Goal: Task Accomplishment & Management: Manage account settings

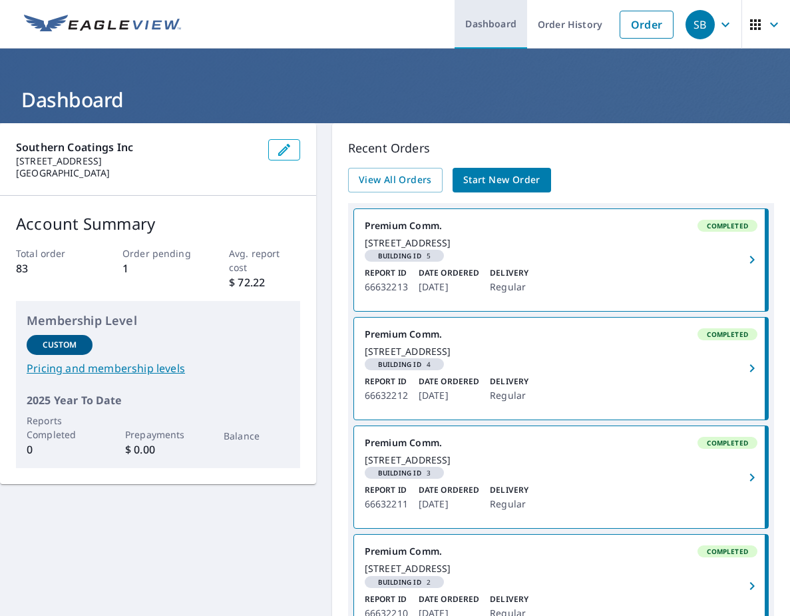
click at [491, 39] on link "Dashboard" at bounding box center [491, 24] width 73 height 49
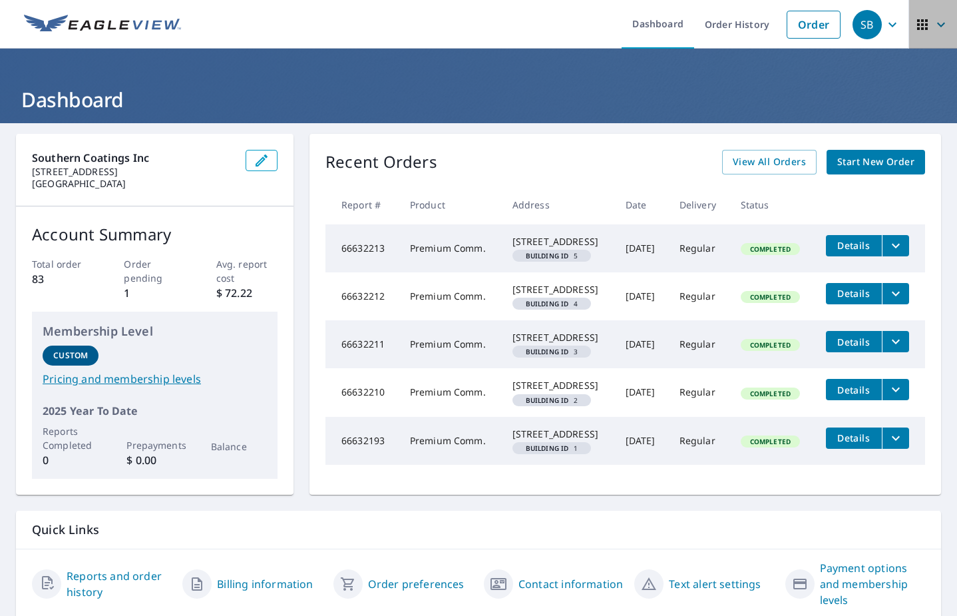
click at [790, 33] on span "button" at bounding box center [933, 25] width 37 height 32
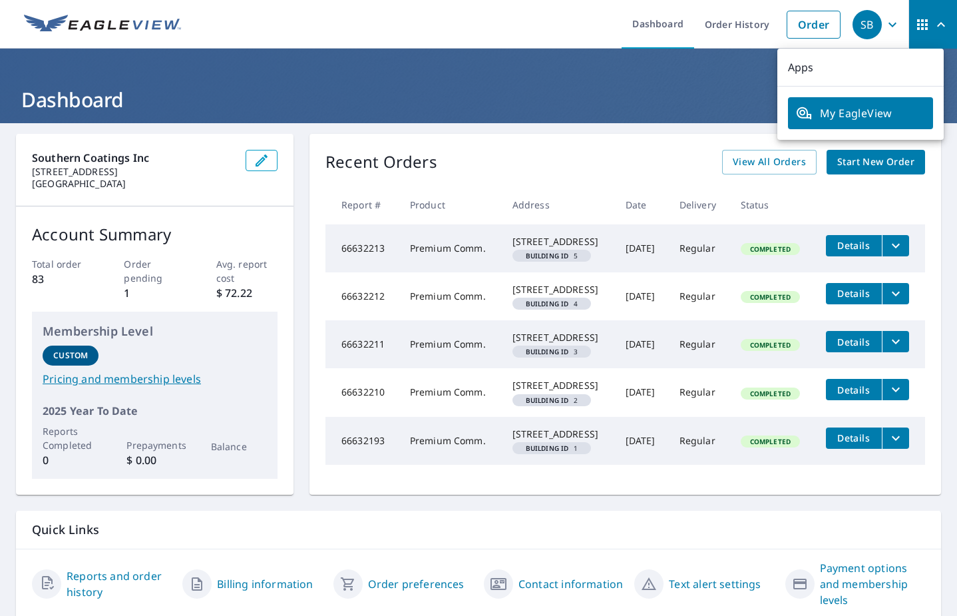
click at [790, 69] on p "Apps" at bounding box center [861, 68] width 166 height 38
click at [790, 118] on span "My EagleView" at bounding box center [860, 113] width 129 height 16
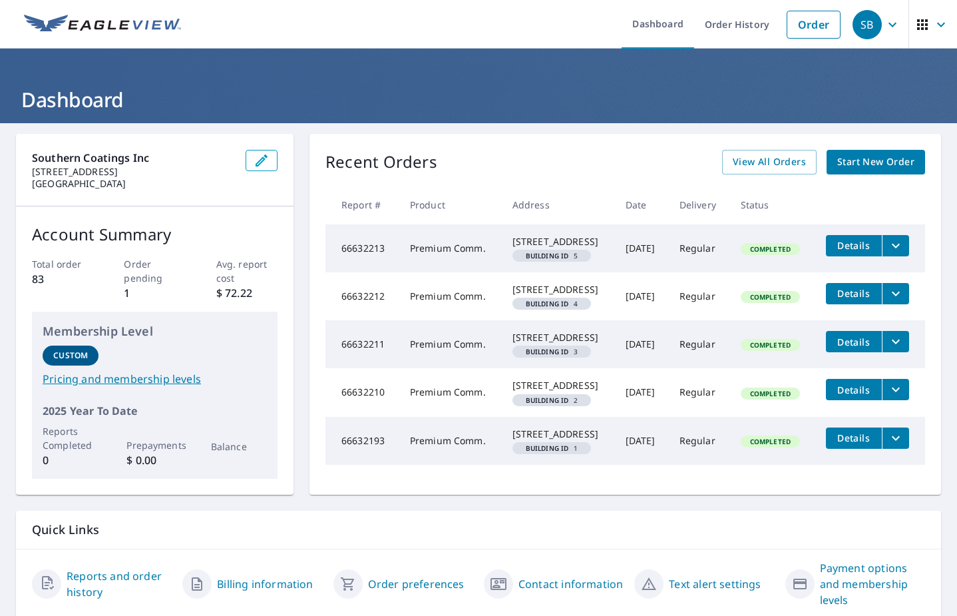
click at [915, 27] on icon "button" at bounding box center [923, 25] width 16 height 16
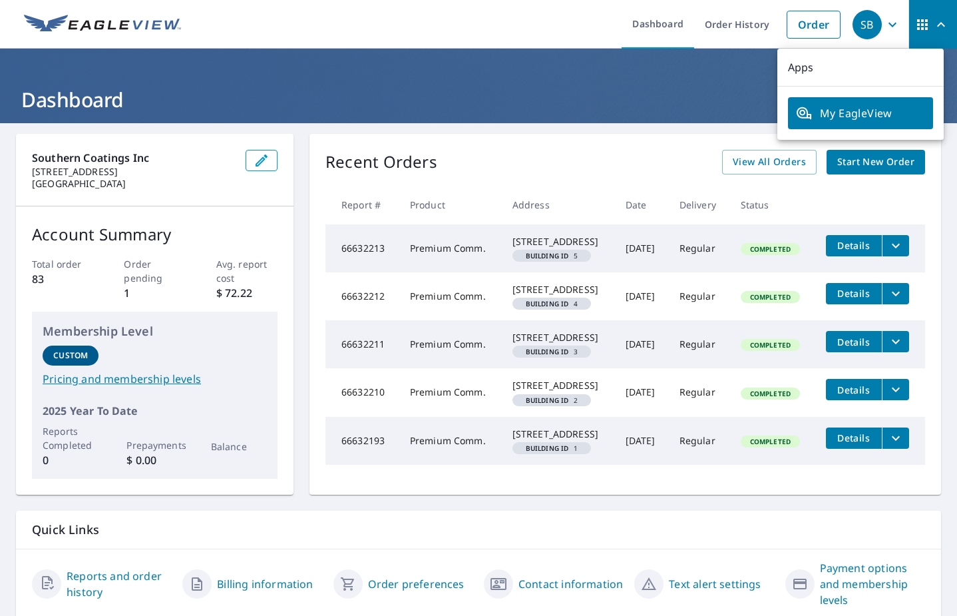
click at [856, 120] on span "My EagleView" at bounding box center [860, 113] width 129 height 16
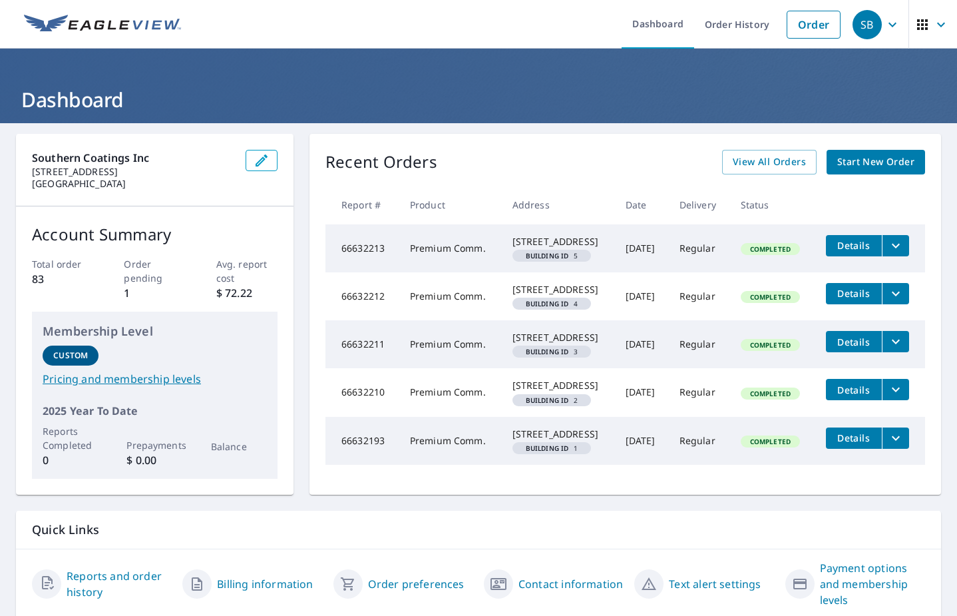
scroll to position [99, 0]
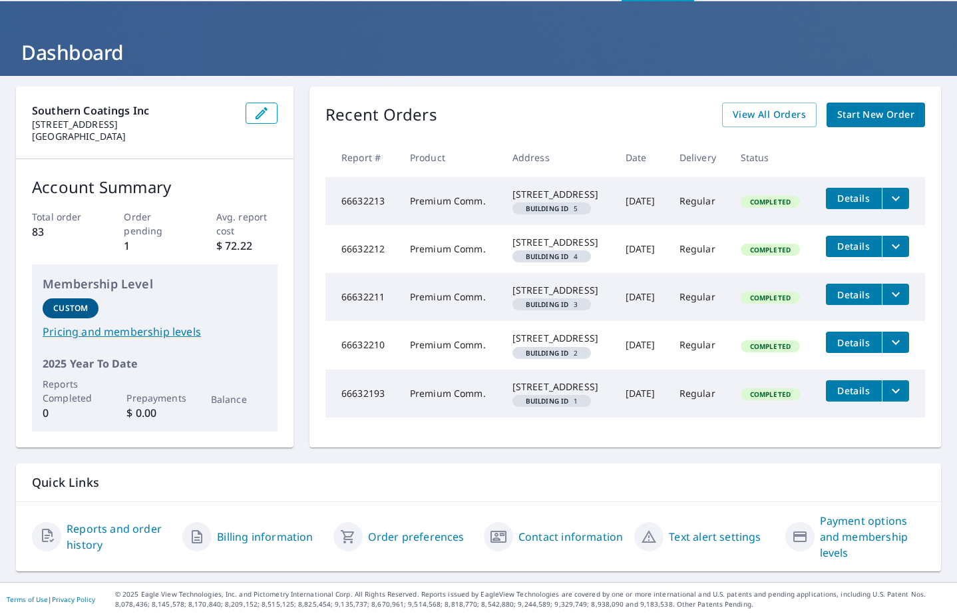
click at [124, 527] on link "Reports and order history" at bounding box center [119, 537] width 105 height 32
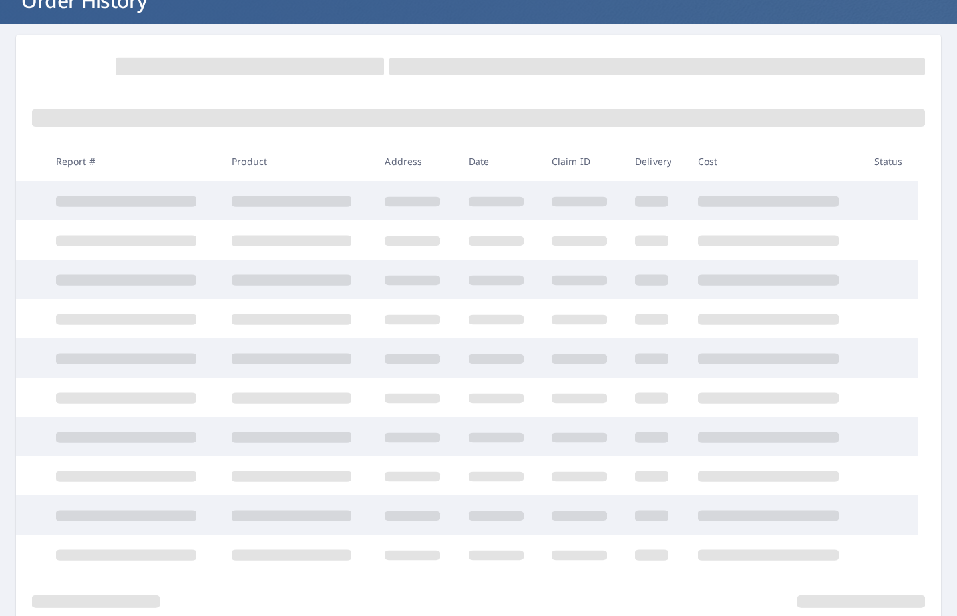
scroll to position [99, 0]
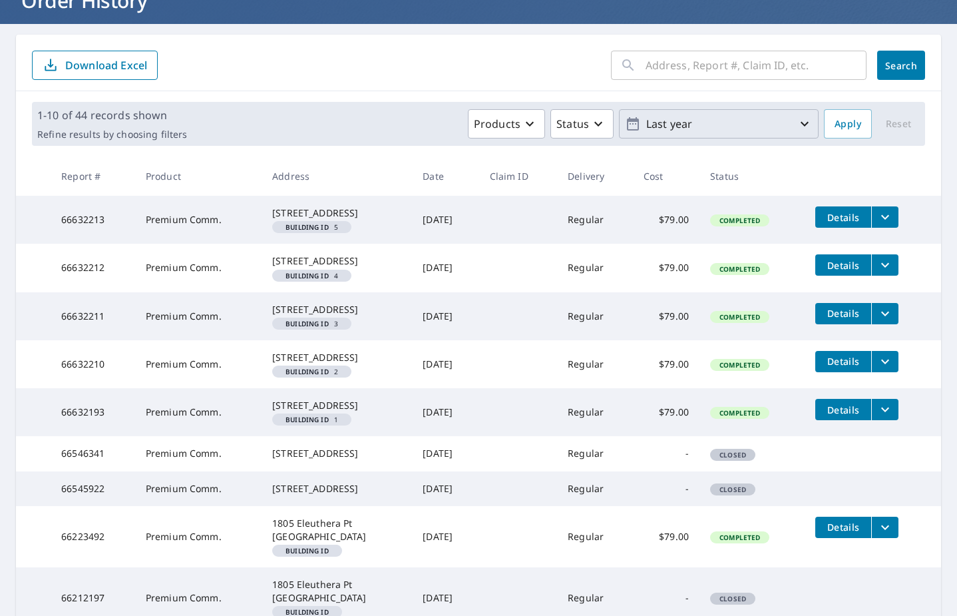
click at [786, 128] on p "Last year" at bounding box center [719, 124] width 156 height 23
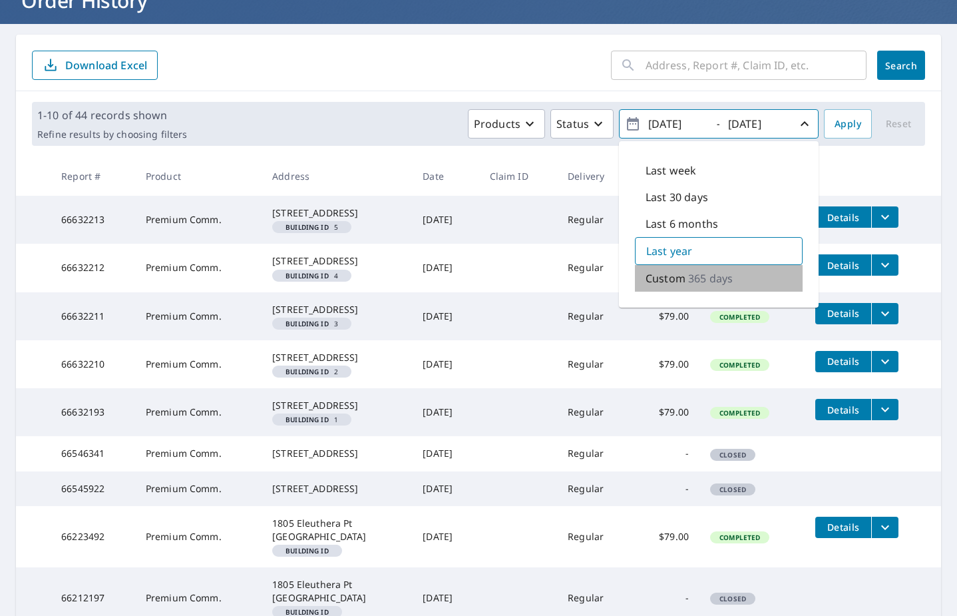
click at [699, 281] on p "365 days" at bounding box center [710, 278] width 45 height 16
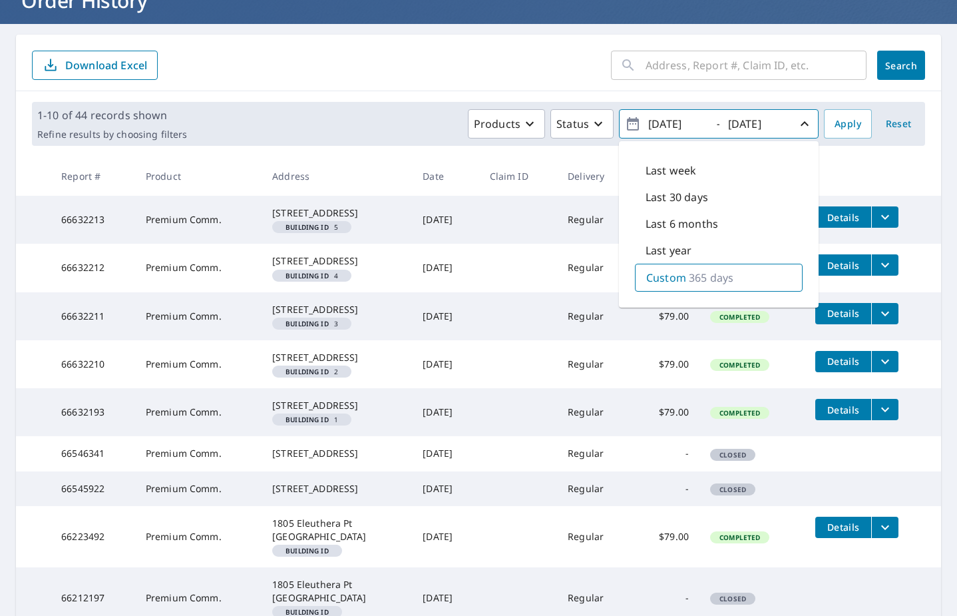
click at [627, 128] on icon "button" at bounding box center [633, 123] width 12 height 13
click at [627, 121] on icon "button" at bounding box center [633, 123] width 12 height 13
click at [625, 124] on icon "button" at bounding box center [633, 124] width 16 height 16
click at [628, 124] on icon "button" at bounding box center [633, 124] width 16 height 16
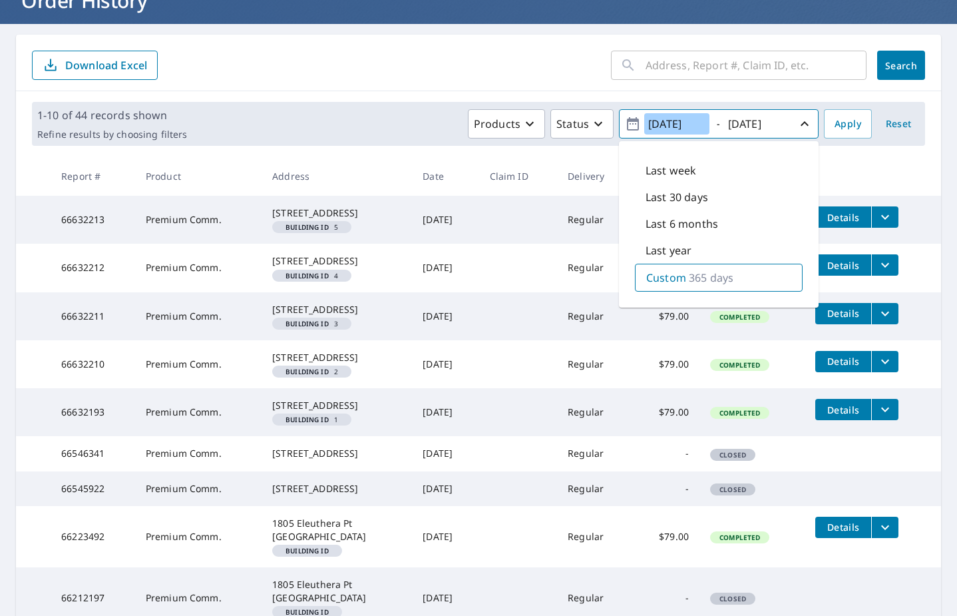
click at [700, 123] on input "[DATE]" at bounding box center [676, 123] width 65 height 21
drag, startPoint x: 700, startPoint y: 123, endPoint x: 664, endPoint y: 123, distance: 36.0
click at [664, 123] on input "[DATE]" at bounding box center [676, 123] width 65 height 21
click at [699, 124] on input "[DATE]" at bounding box center [676, 123] width 65 height 21
drag, startPoint x: 699, startPoint y: 124, endPoint x: 632, endPoint y: 123, distance: 66.6
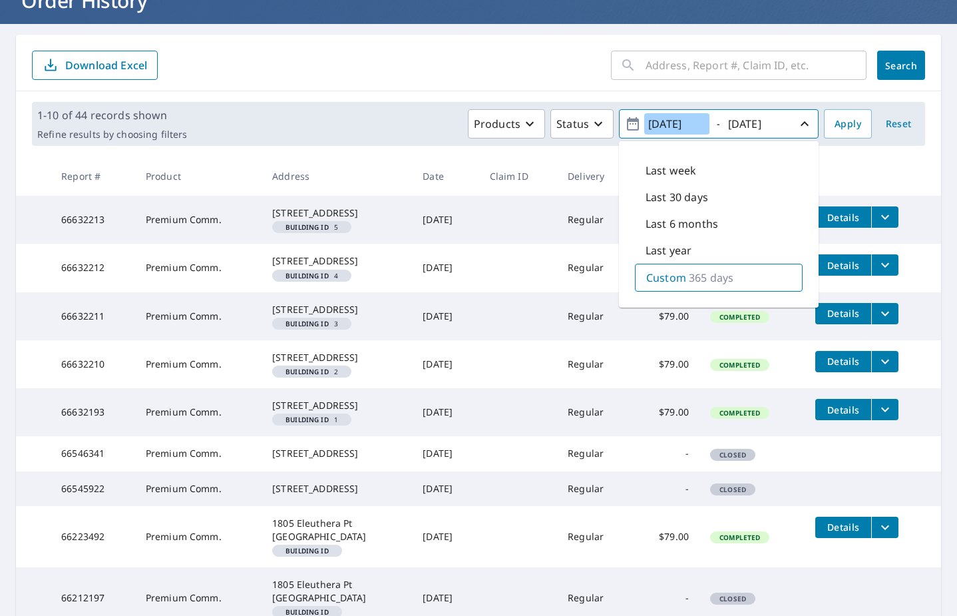
click at [632, 123] on span "[DATE] - [DATE]" at bounding box center [719, 124] width 188 height 23
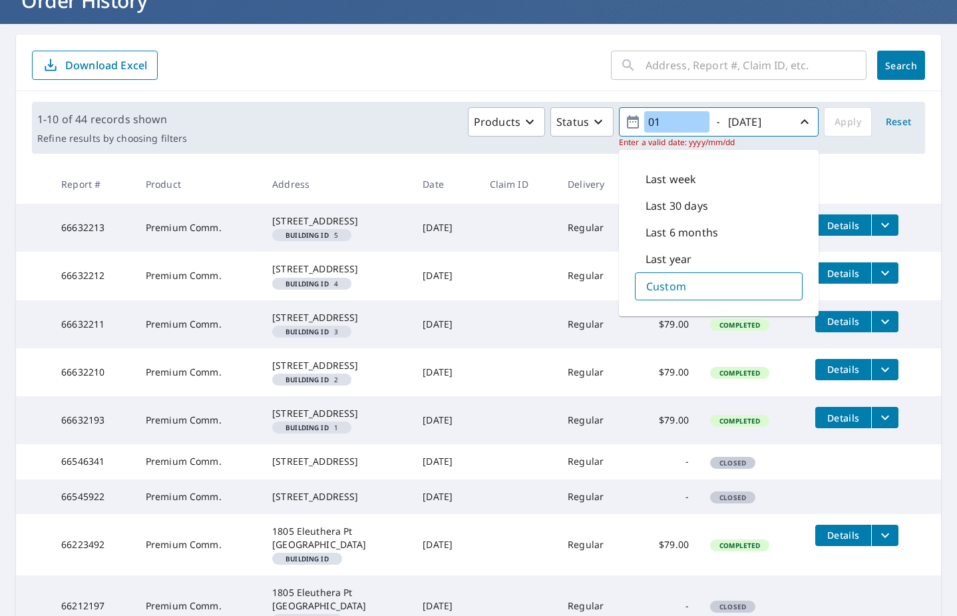
type input "0"
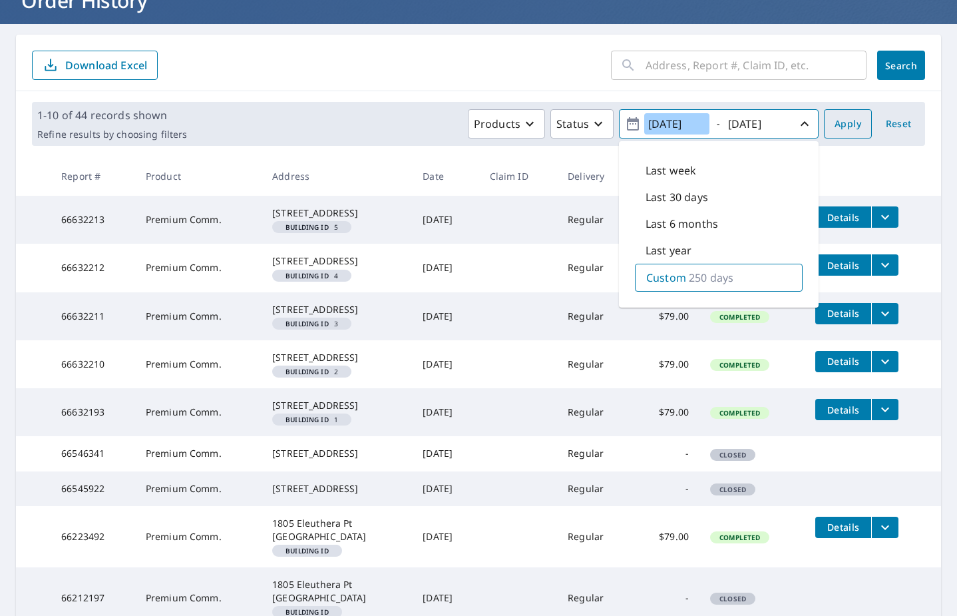
type input "[DATE]"
click at [835, 134] on button "Apply" at bounding box center [848, 123] width 48 height 29
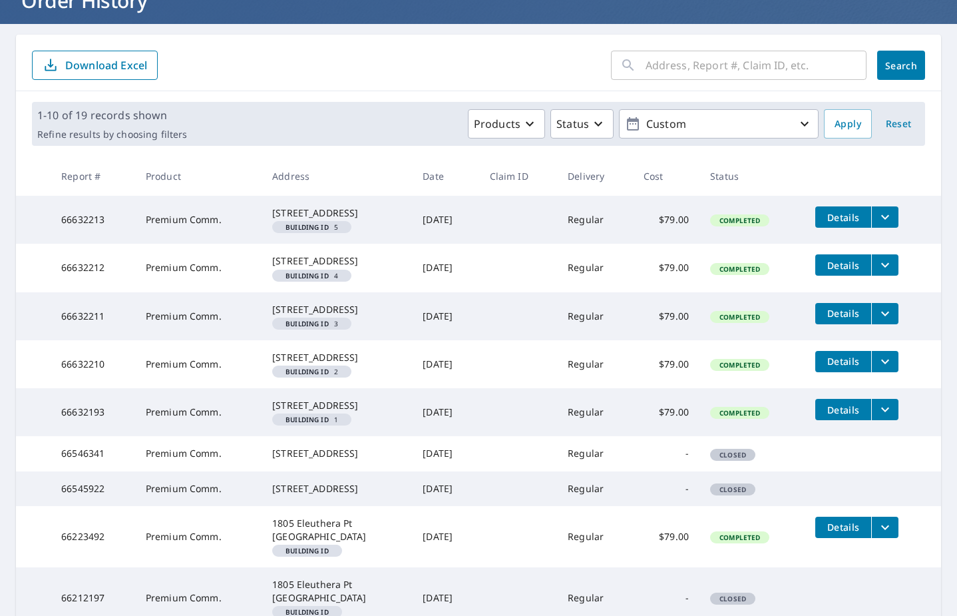
scroll to position [351, 0]
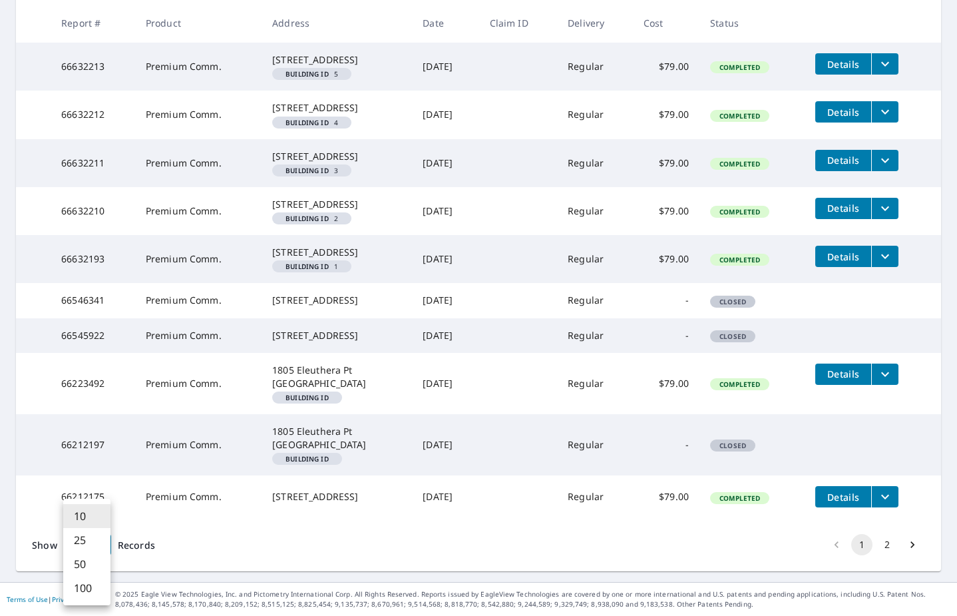
click at [105, 549] on body "SB SB Dashboard Order History Order SB Dashboard / Order History Order History …" at bounding box center [478, 308] width 957 height 616
click at [93, 583] on li "100" at bounding box center [86, 588] width 47 height 24
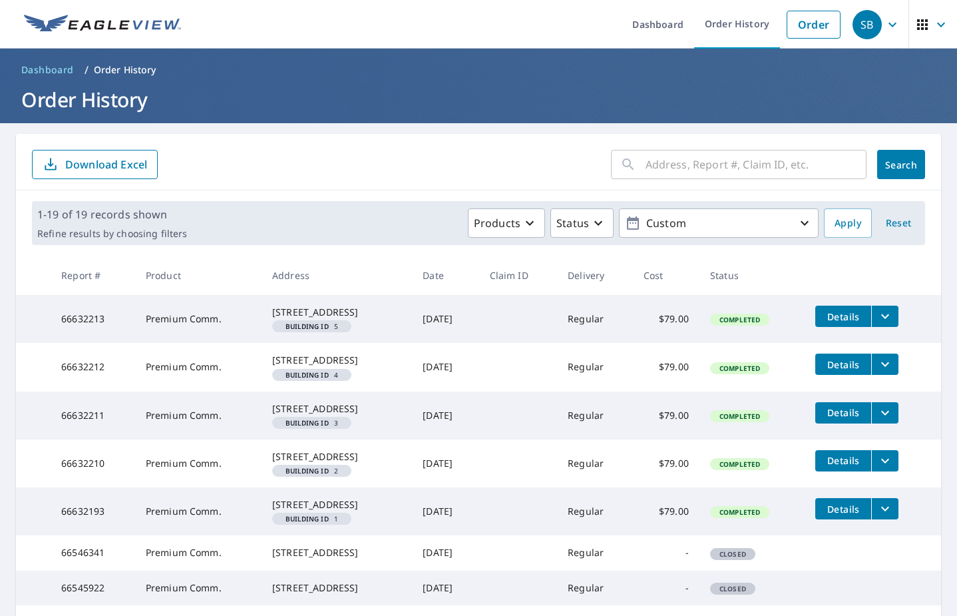
click at [591, 227] on icon "button" at bounding box center [599, 223] width 16 height 16
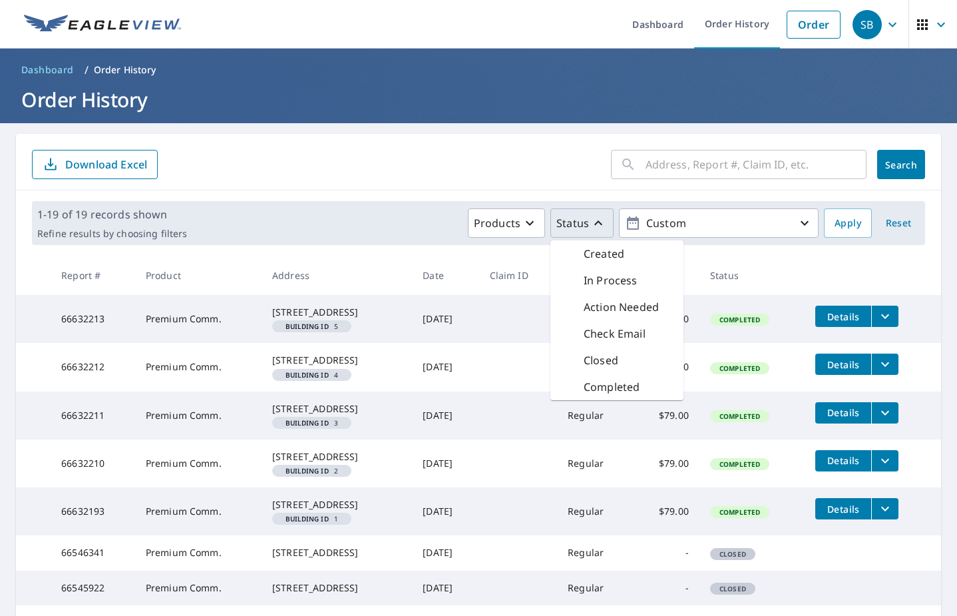
click at [374, 233] on div "Products Status Created In Process Action Needed Check Email Closed Completed C…" at bounding box center [505, 222] width 626 height 29
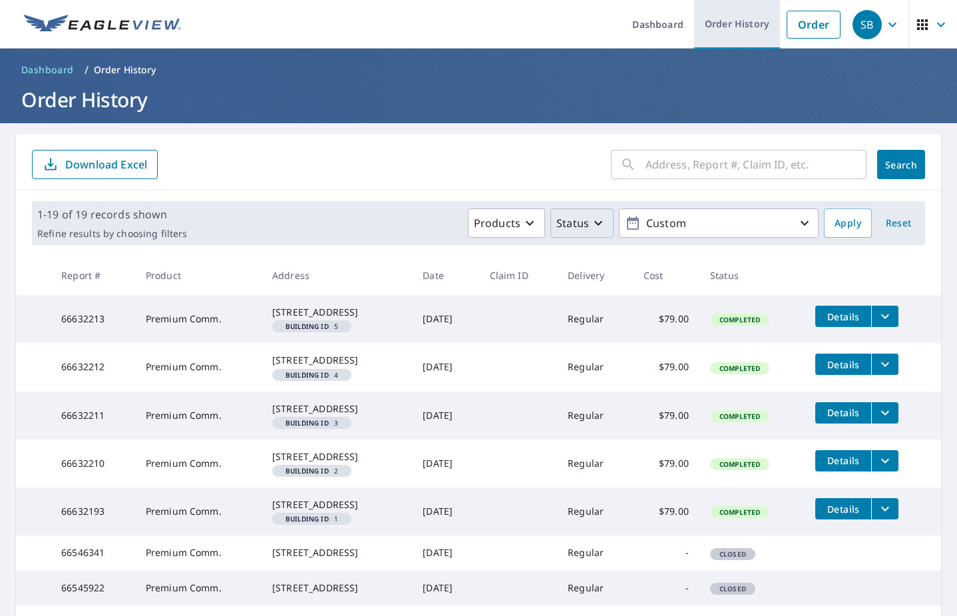
click at [735, 29] on link "Order History" at bounding box center [737, 24] width 86 height 49
click at [727, 25] on link "Order History" at bounding box center [737, 24] width 86 height 49
click at [529, 230] on div "Products" at bounding box center [506, 223] width 65 height 16
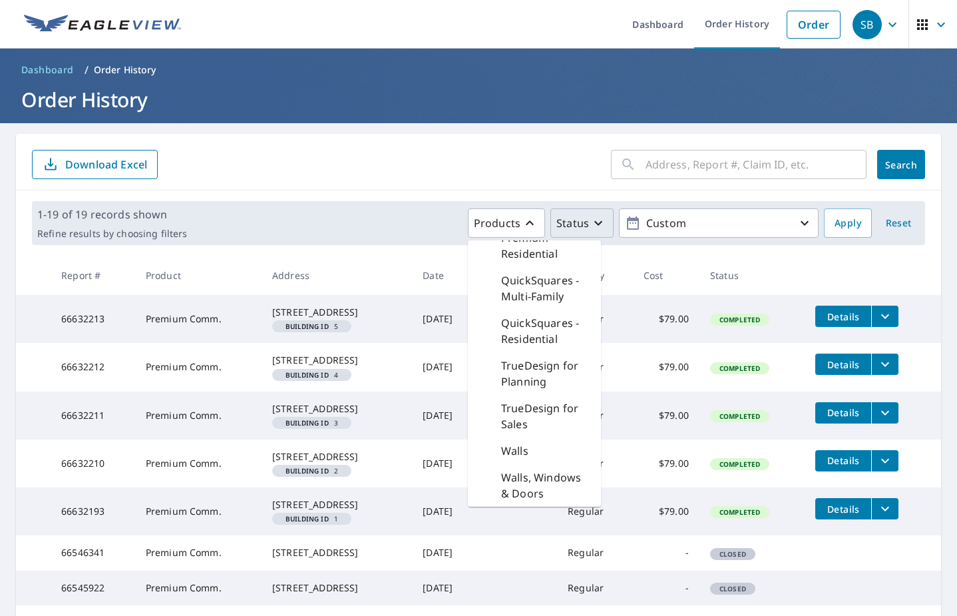
click at [427, 220] on div "Products Bid Perfect - Commercial Bid Perfect™ Blueprint - Residential Commerci…" at bounding box center [505, 222] width 626 height 29
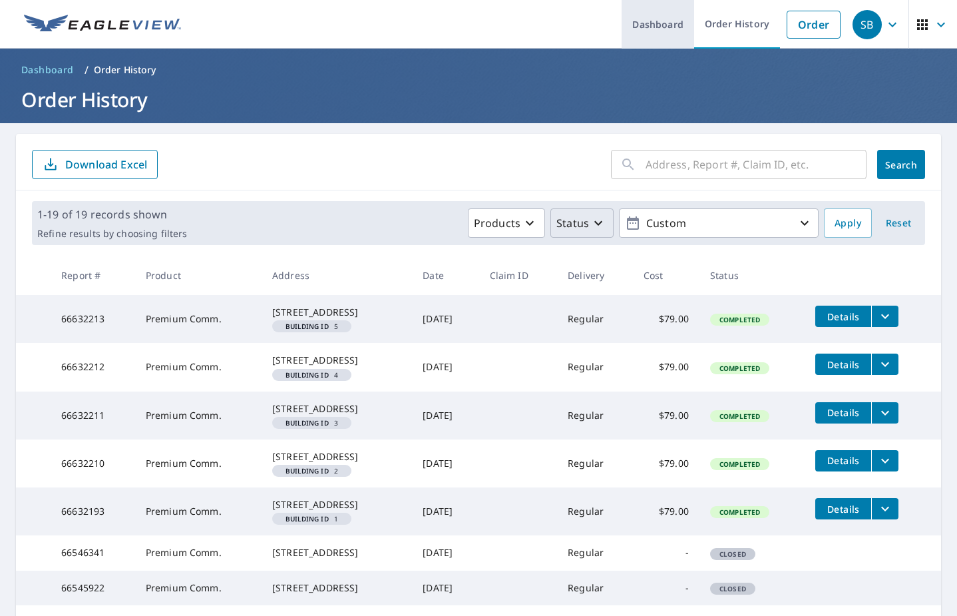
click at [653, 27] on link "Dashboard" at bounding box center [658, 24] width 73 height 49
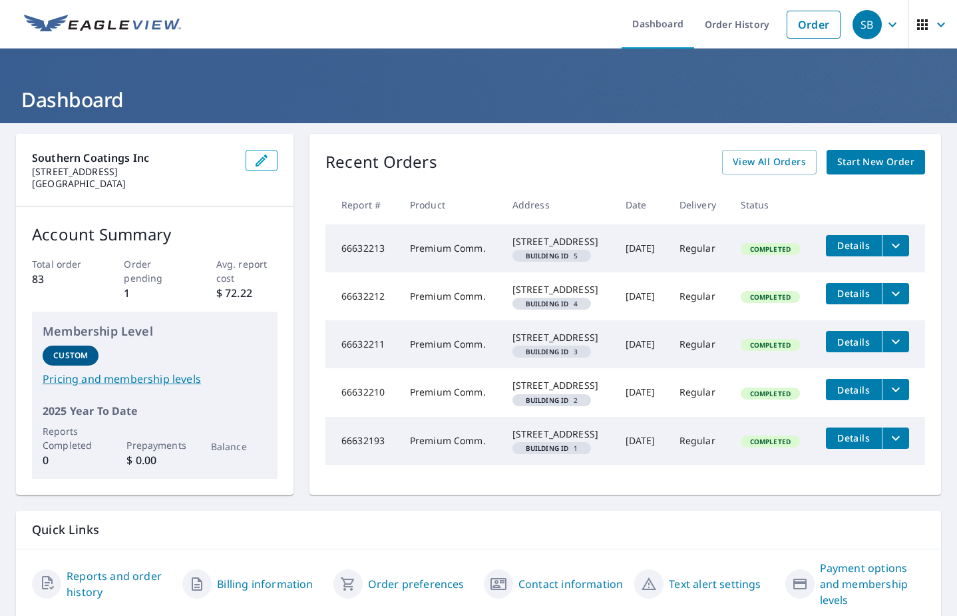
scroll to position [99, 0]
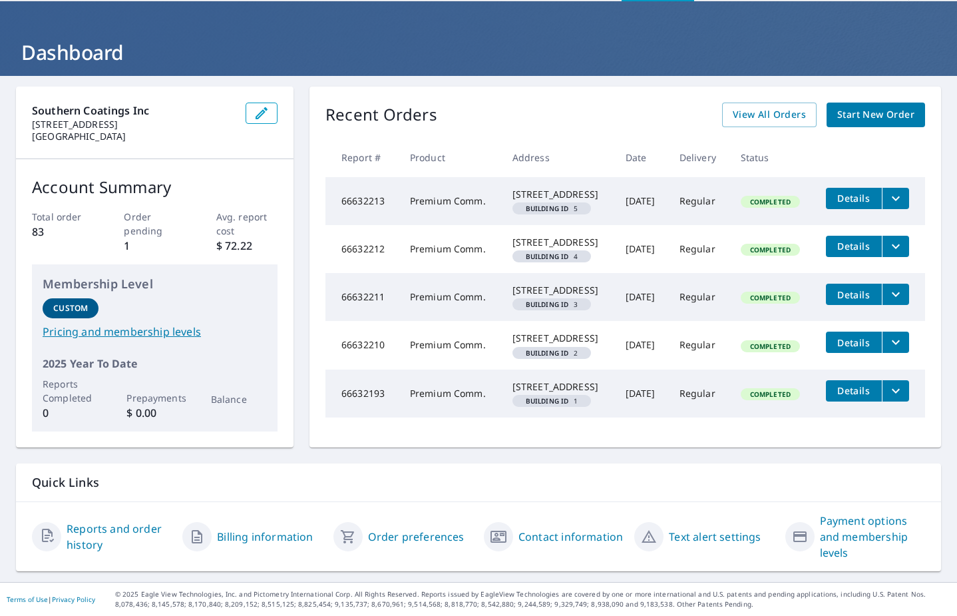
click at [273, 534] on link "Billing information" at bounding box center [265, 537] width 96 height 16
click at [240, 264] on div "Membership Level Custom Pricing and membership levels 2025 Year To Date Reports…" at bounding box center [155, 347] width 246 height 167
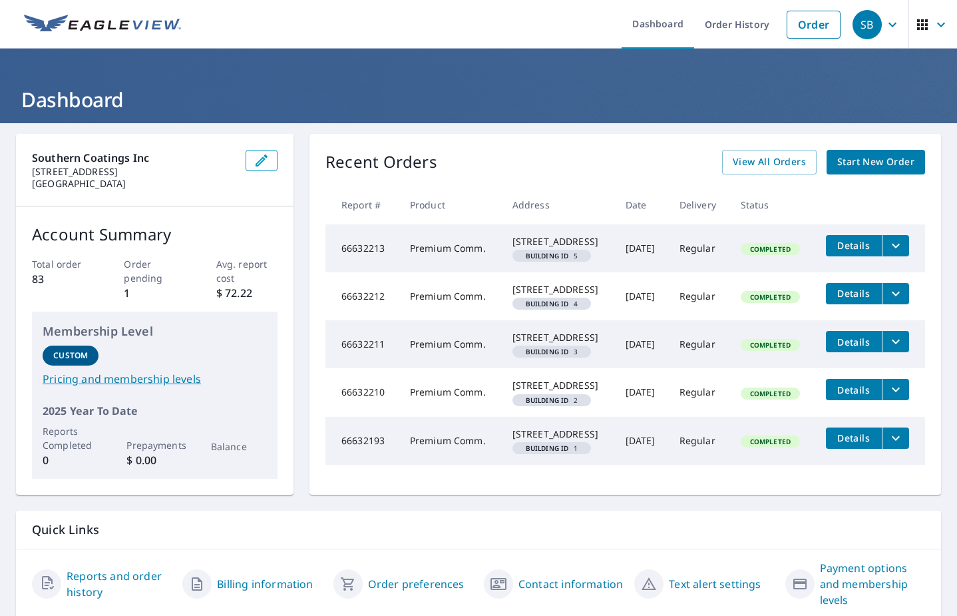
click at [917, 25] on icon "button" at bounding box center [922, 24] width 11 height 11
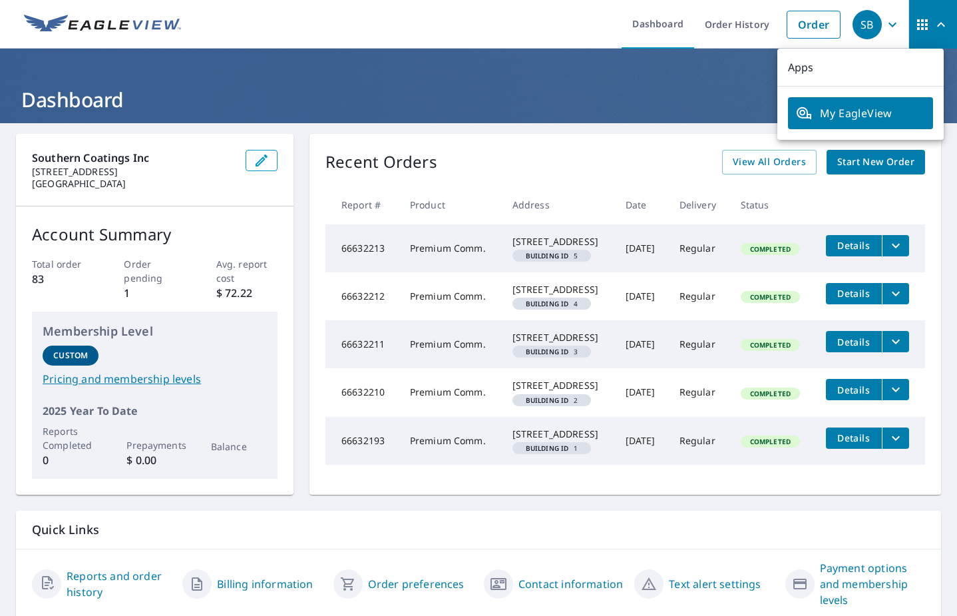
click at [869, 103] on link "My EagleView" at bounding box center [860, 113] width 145 height 32
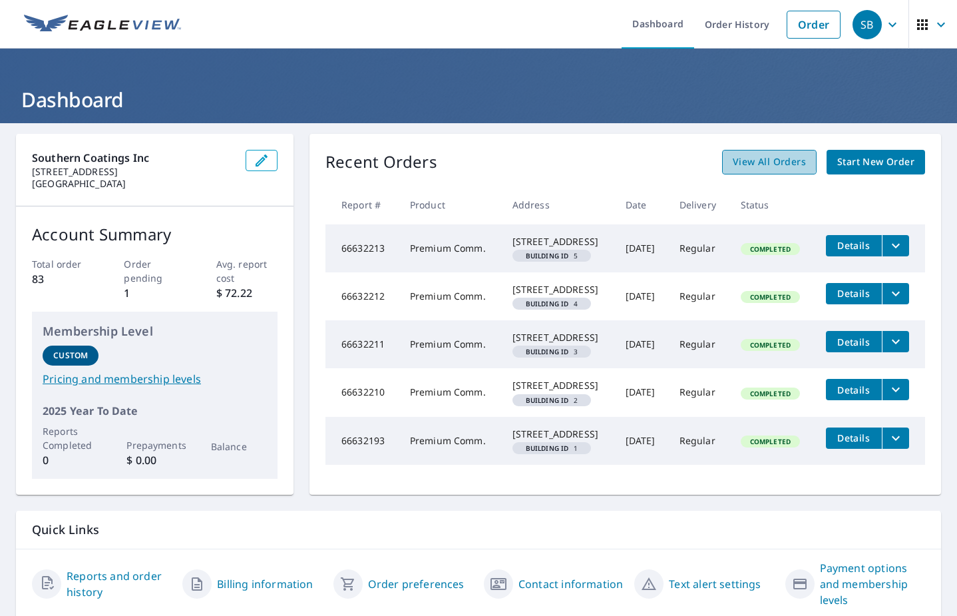
click at [740, 160] on span "View All Orders" at bounding box center [769, 162] width 73 height 17
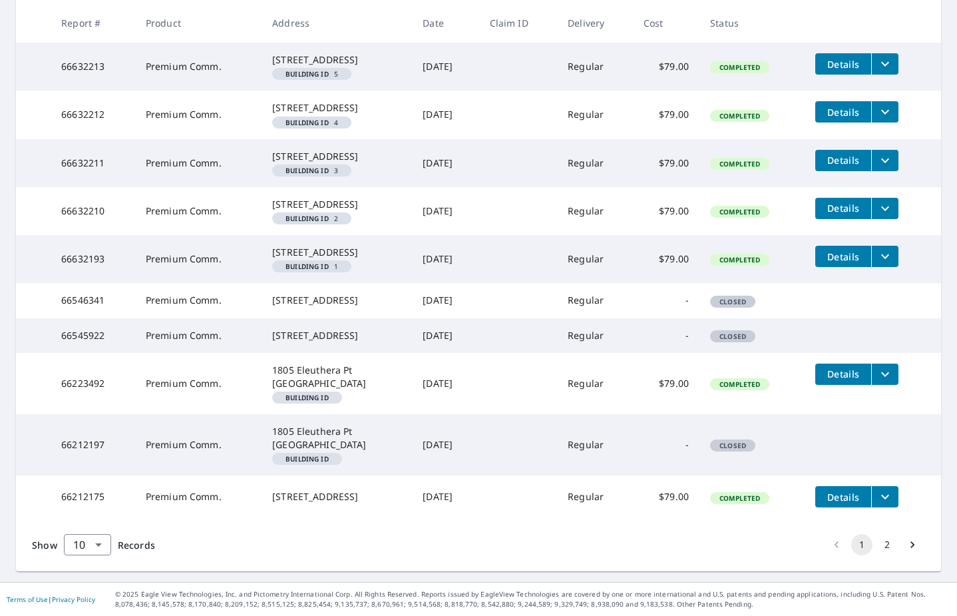
scroll to position [351, 0]
click at [100, 544] on body "SB SB Dashboard Order History Order SB Dashboard / Order History Order History …" at bounding box center [478, 308] width 957 height 616
click at [95, 584] on li "100" at bounding box center [86, 588] width 47 height 24
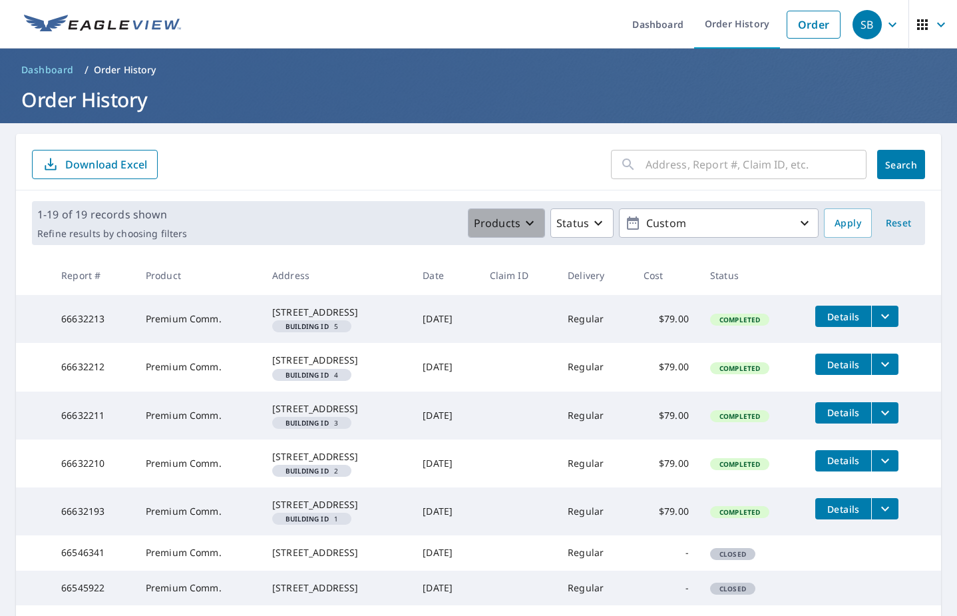
click at [527, 231] on button "Products" at bounding box center [506, 222] width 77 height 29
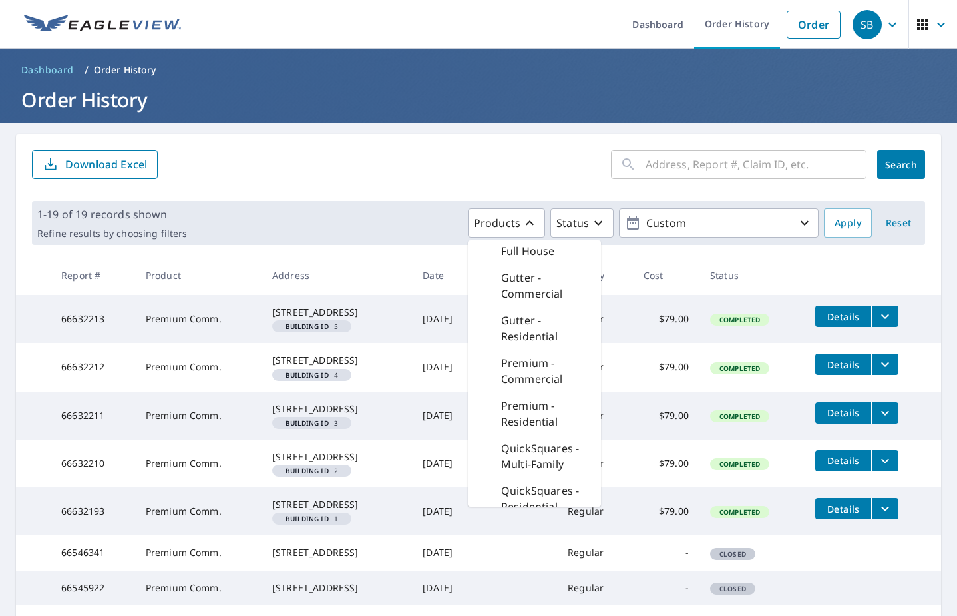
scroll to position [399, 0]
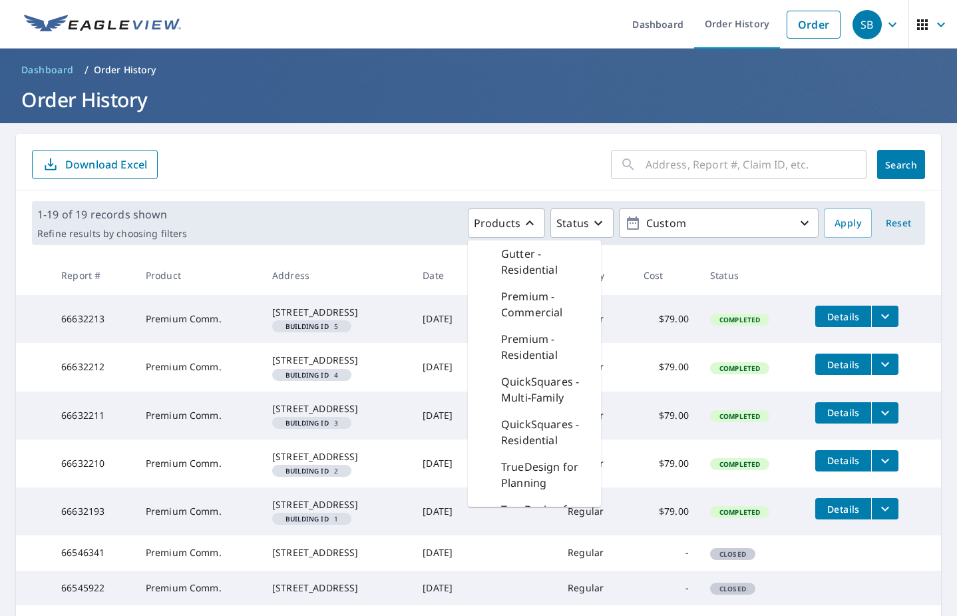
click at [528, 318] on p "Premium - Commercial" at bounding box center [545, 304] width 89 height 32
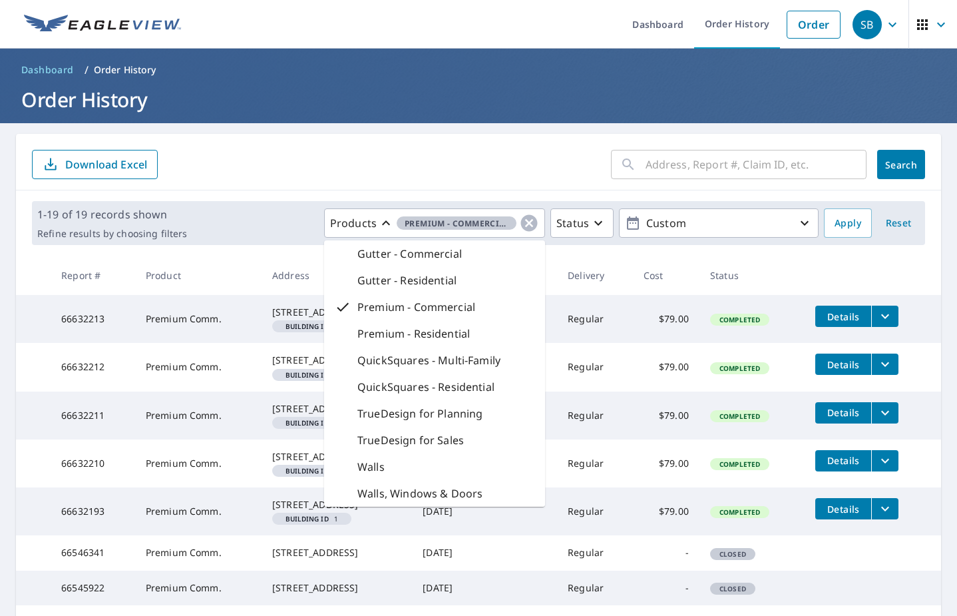
scroll to position [133, 0]
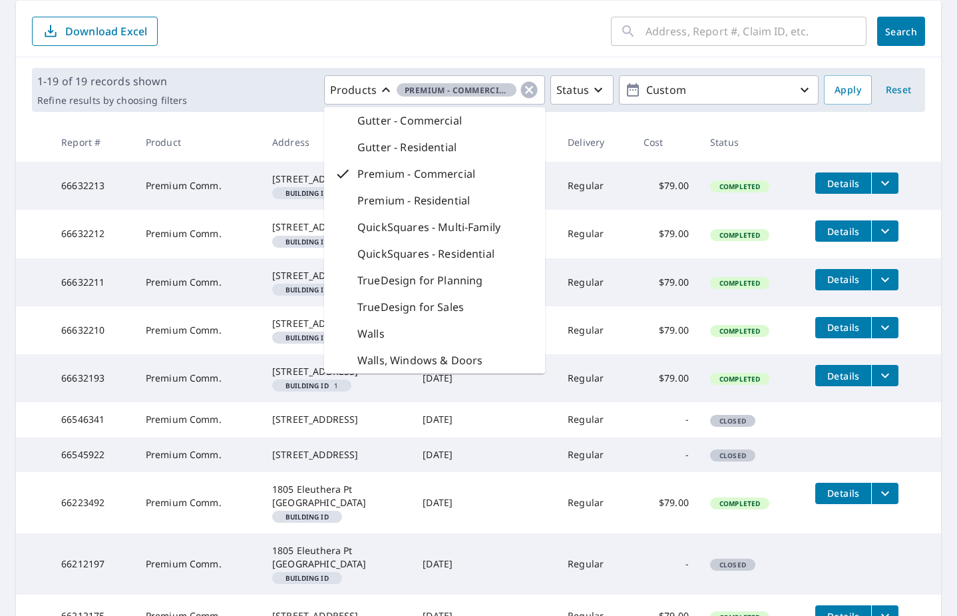
click at [264, 103] on div "Products Premium - Commercial Bid Perfect - Commercial Bid Perfect™ Blueprint -…" at bounding box center [505, 89] width 626 height 29
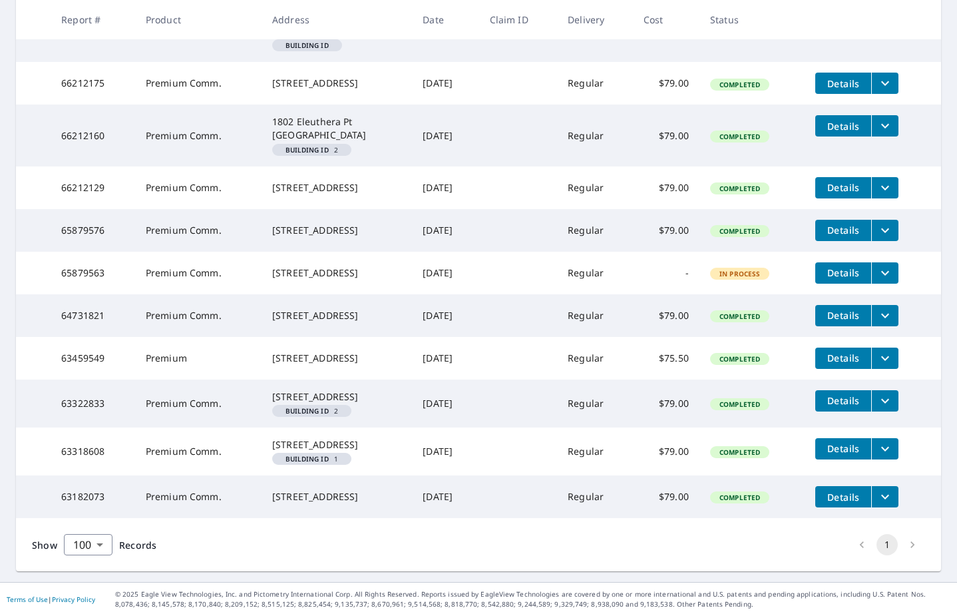
scroll to position [823, 0]
click at [886, 350] on icon "filesDropdownBtn-63459549" at bounding box center [885, 358] width 16 height 16
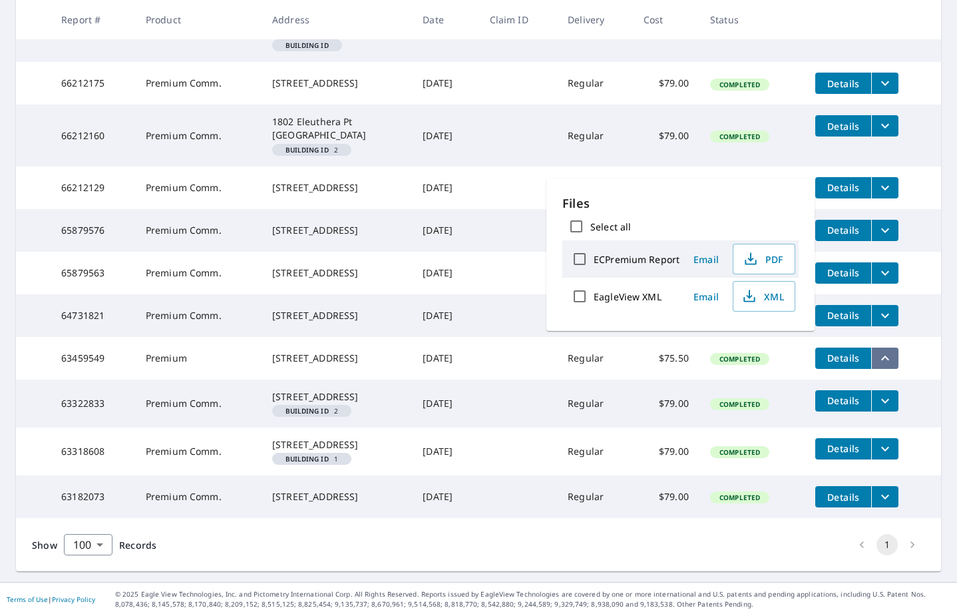
click at [886, 350] on icon "filesDropdownBtn-63459549" at bounding box center [885, 358] width 16 height 16
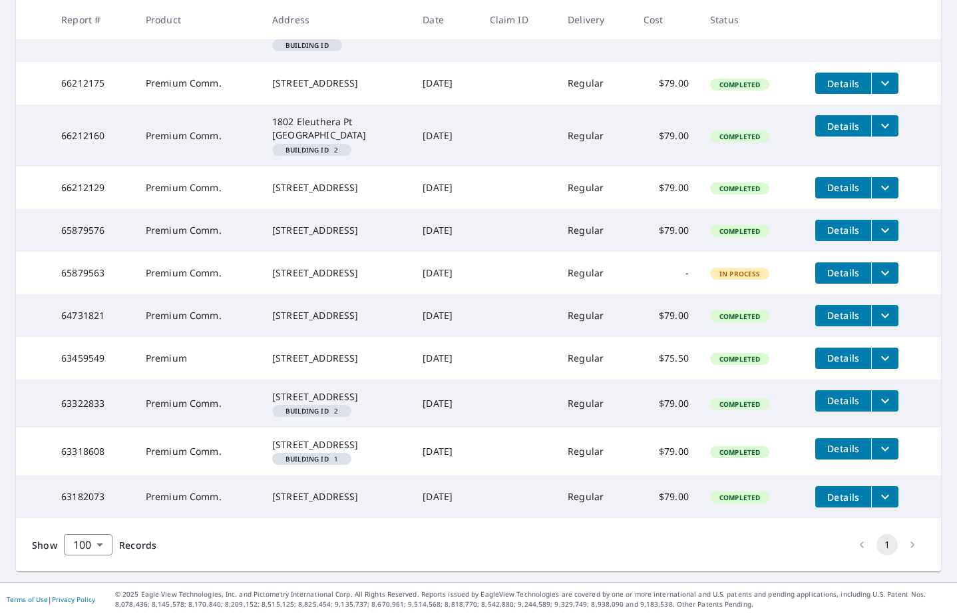
click at [847, 352] on span "Details" at bounding box center [844, 358] width 40 height 13
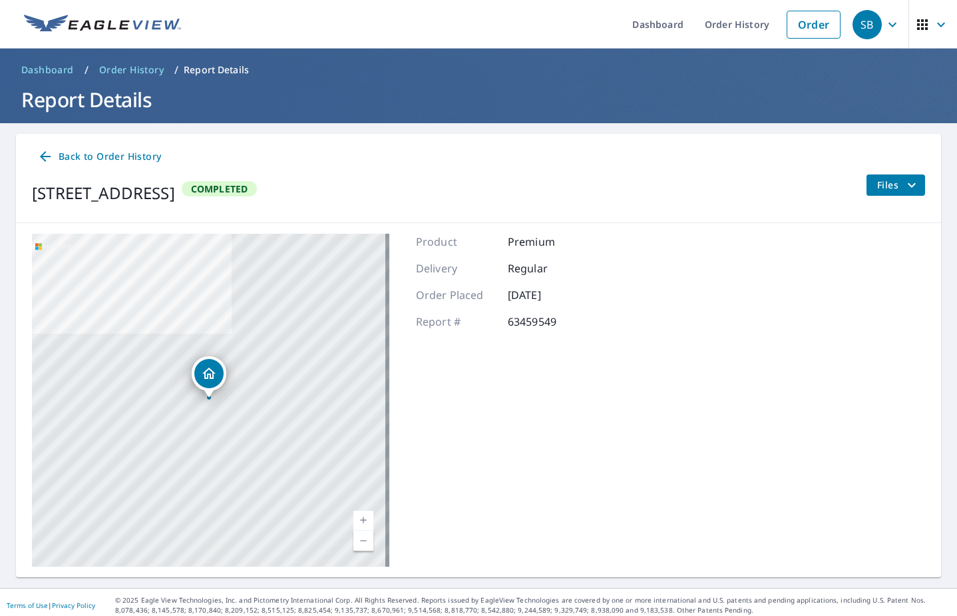
click at [30, 72] on span "Dashboard" at bounding box center [47, 69] width 53 height 13
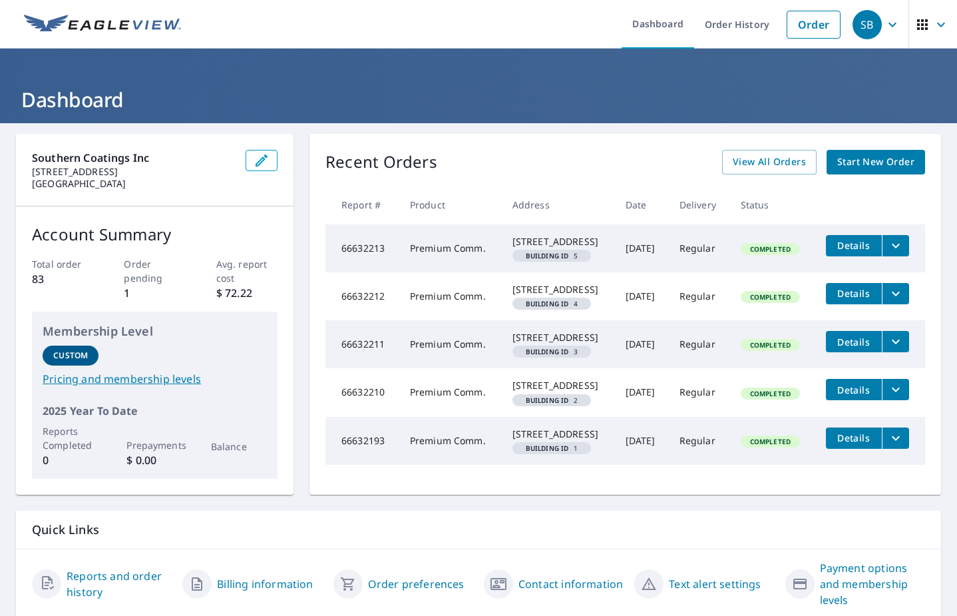
click at [904, 538] on p "Quick Links" at bounding box center [478, 529] width 893 height 17
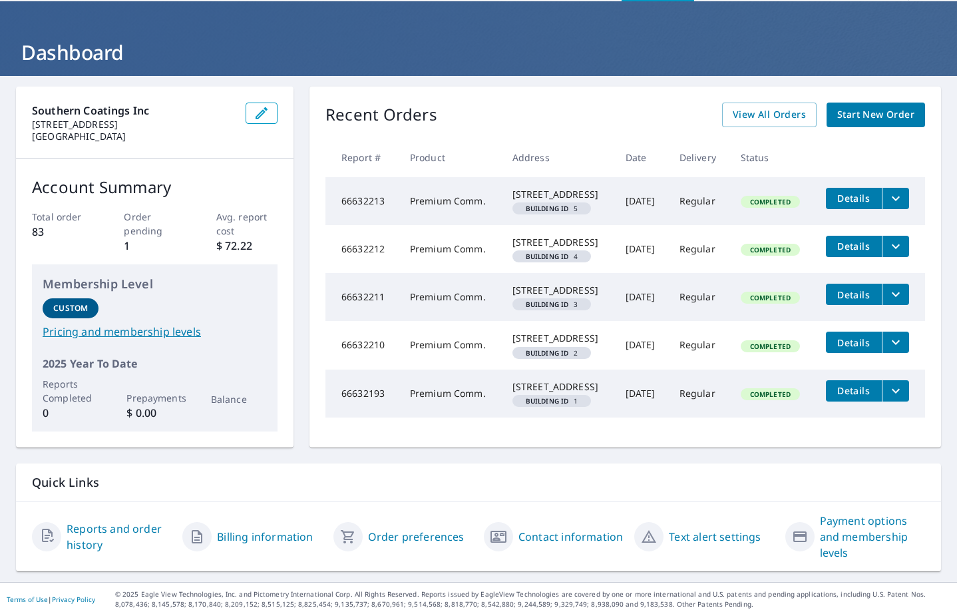
click at [87, 536] on link "Reports and order history" at bounding box center [119, 537] width 105 height 32
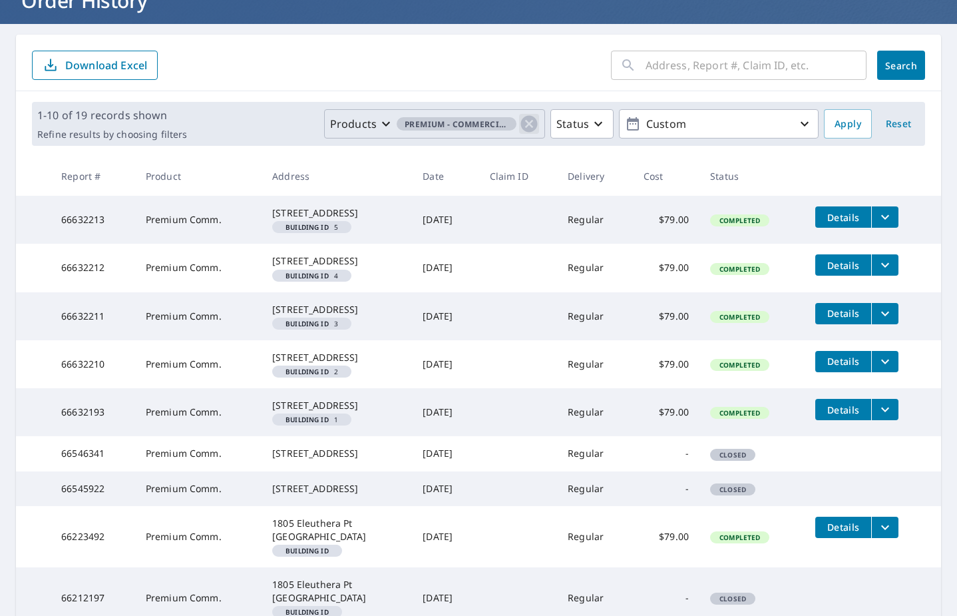
click at [521, 123] on icon "button" at bounding box center [529, 124] width 20 height 20
click at [522, 123] on icon "button" at bounding box center [530, 124] width 16 height 16
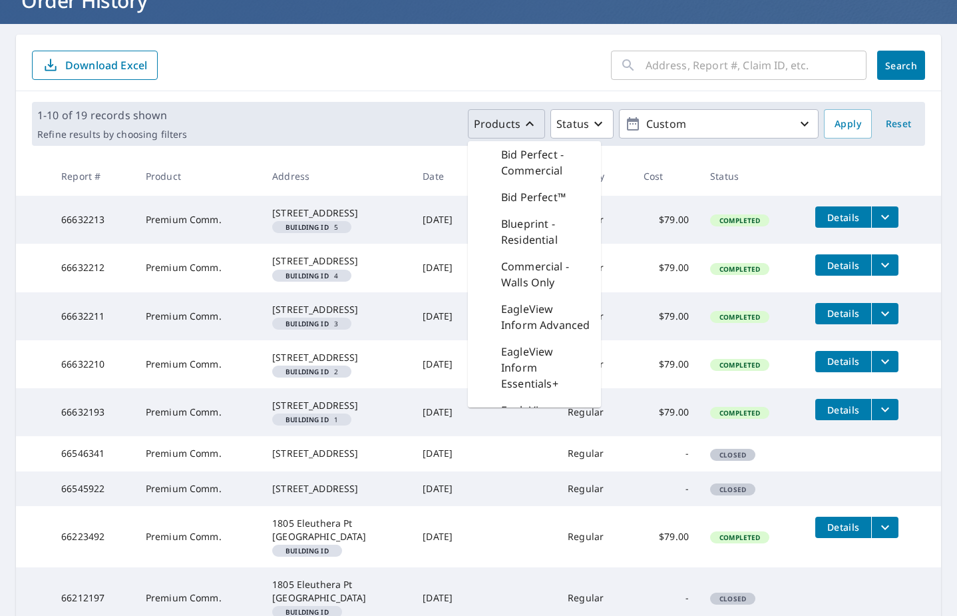
click at [429, 137] on div "Products Bid Perfect - Commercial Bid Perfect™ Blueprint - Residential Commerci…" at bounding box center [505, 123] width 626 height 29
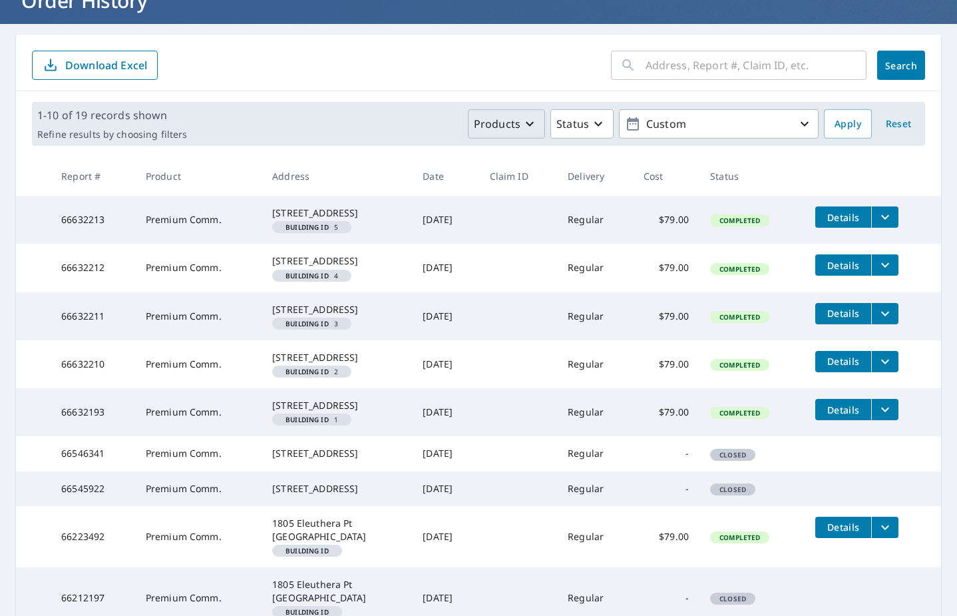
click at [522, 125] on icon "button" at bounding box center [530, 124] width 16 height 16
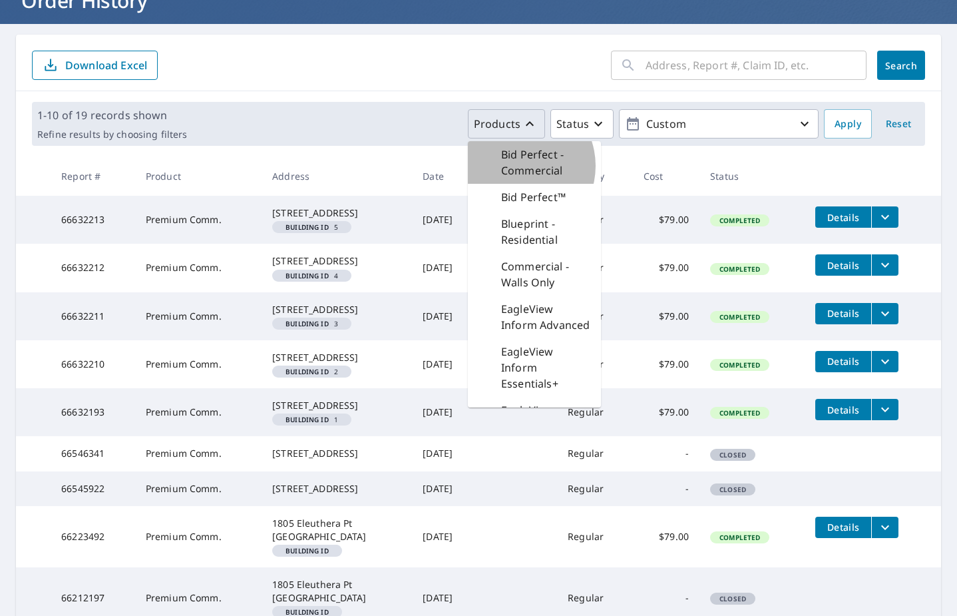
click at [509, 166] on p "Bid Perfect - Commercial" at bounding box center [545, 162] width 89 height 32
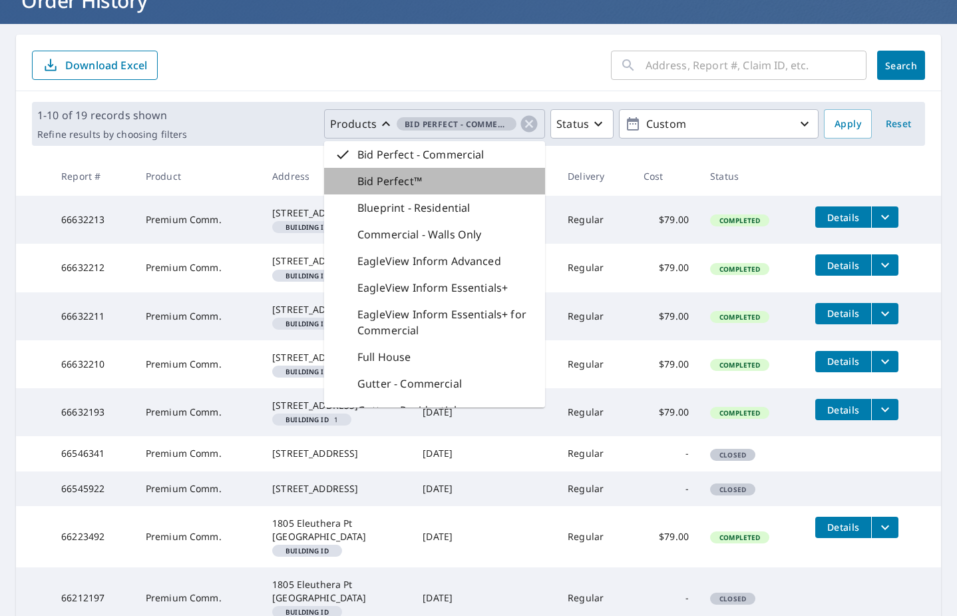
click at [483, 187] on div "Bid Perfect™" at bounding box center [434, 181] width 221 height 27
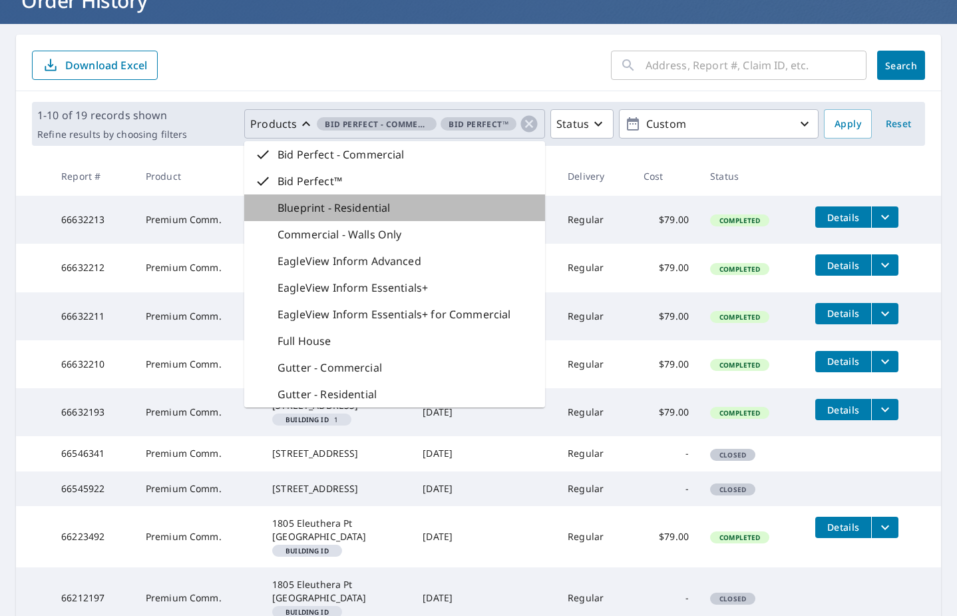
click at [472, 205] on div "Blueprint - Residential" at bounding box center [394, 207] width 301 height 27
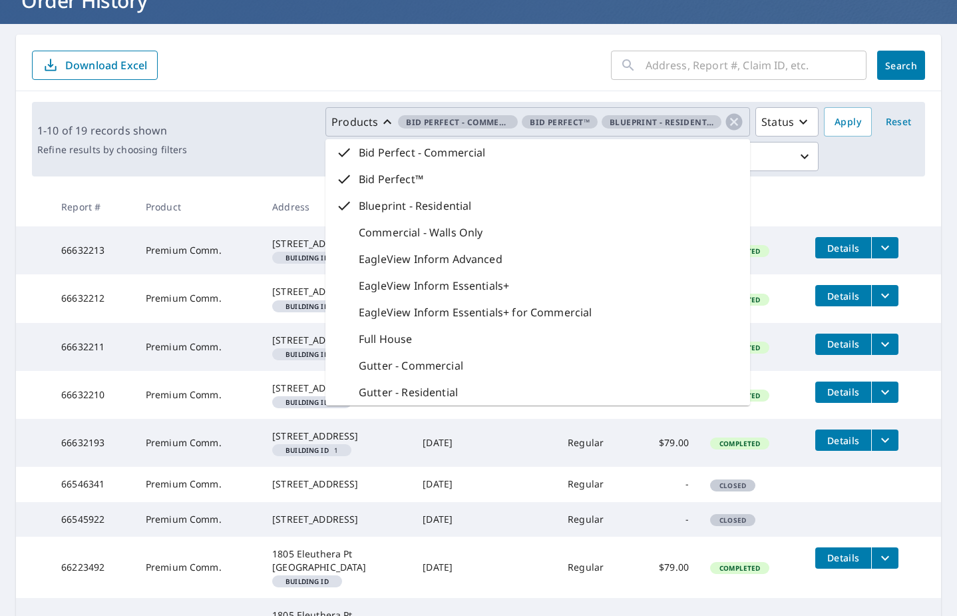
click at [457, 232] on p "Commercial - Walls Only" at bounding box center [421, 232] width 124 height 16
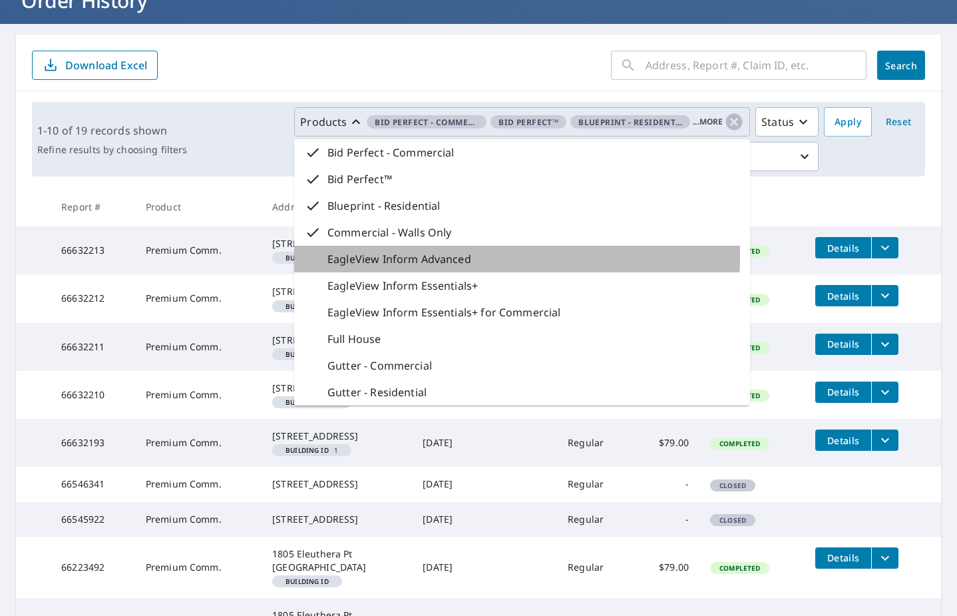
click at [449, 257] on p "EagleView Inform Advanced" at bounding box center [400, 259] width 144 height 16
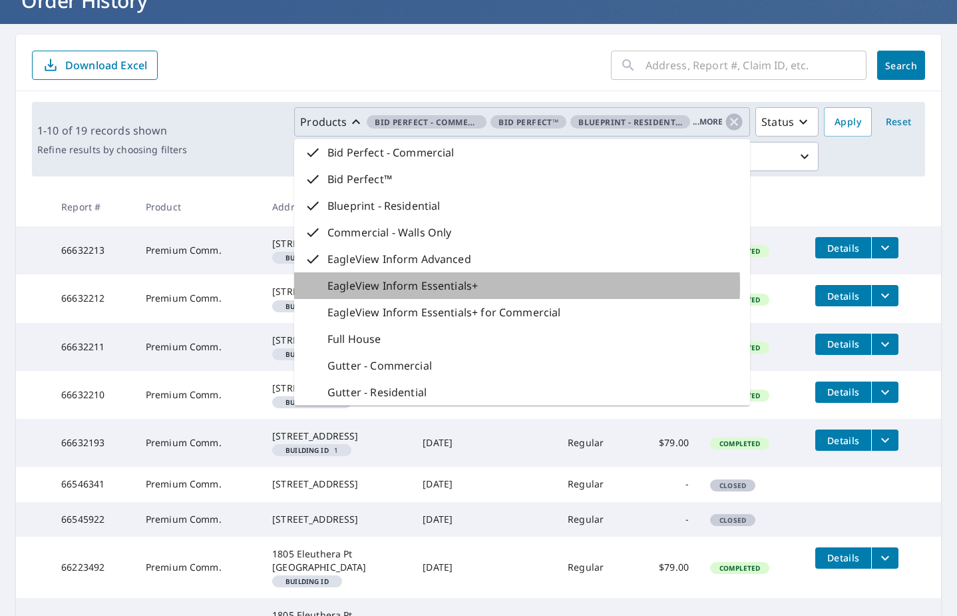
click at [437, 285] on p "EagleView Inform Essentials+" at bounding box center [403, 286] width 150 height 16
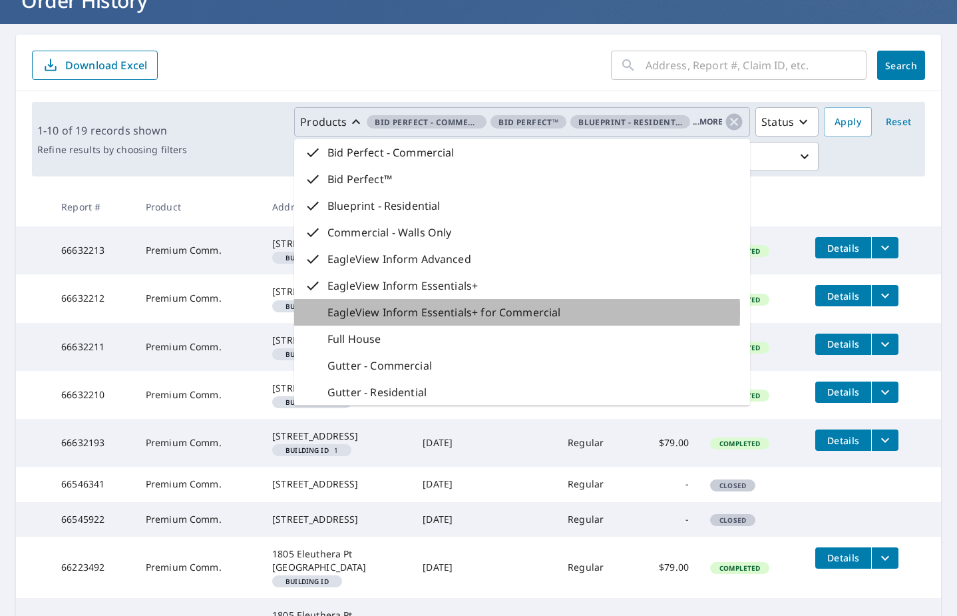
click at [423, 312] on p "EagleView Inform Essentials+ for Commercial" at bounding box center [444, 312] width 233 height 16
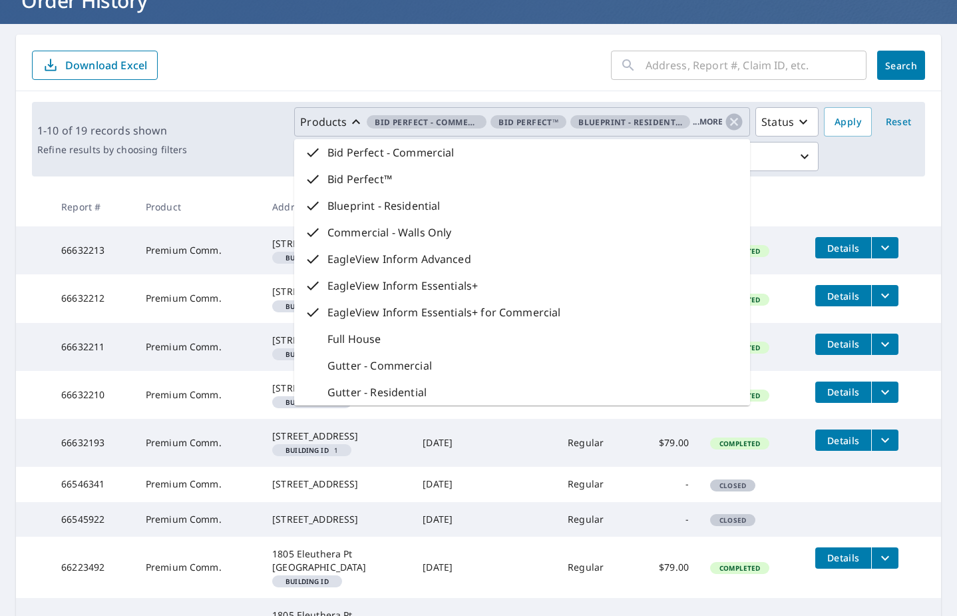
click at [407, 338] on div "Full House" at bounding box center [522, 339] width 456 height 27
click at [401, 367] on p "Gutter - Commercial" at bounding box center [380, 366] width 105 height 16
click at [393, 387] on p "Gutter - Residential" at bounding box center [377, 392] width 99 height 16
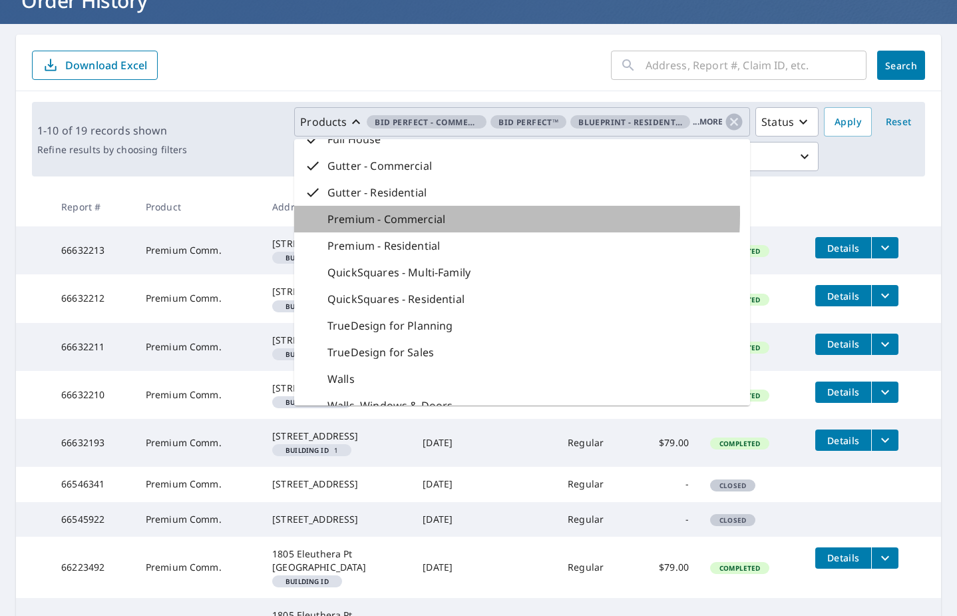
click at [400, 214] on p "Premium - Commercial" at bounding box center [387, 219] width 118 height 16
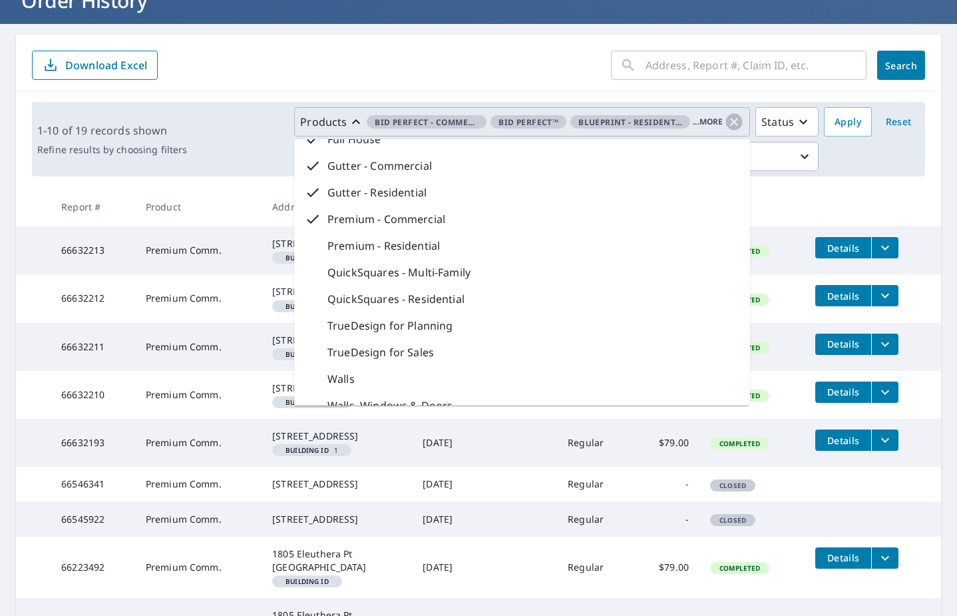
click at [398, 241] on p "Premium - Residential" at bounding box center [384, 246] width 113 height 16
click at [395, 272] on p "QuickSquares - Multi-Family" at bounding box center [399, 272] width 143 height 16
click at [391, 300] on p "QuickSquares - Residential" at bounding box center [396, 299] width 137 height 16
click at [384, 323] on p "TrueDesign for Planning" at bounding box center [390, 326] width 125 height 16
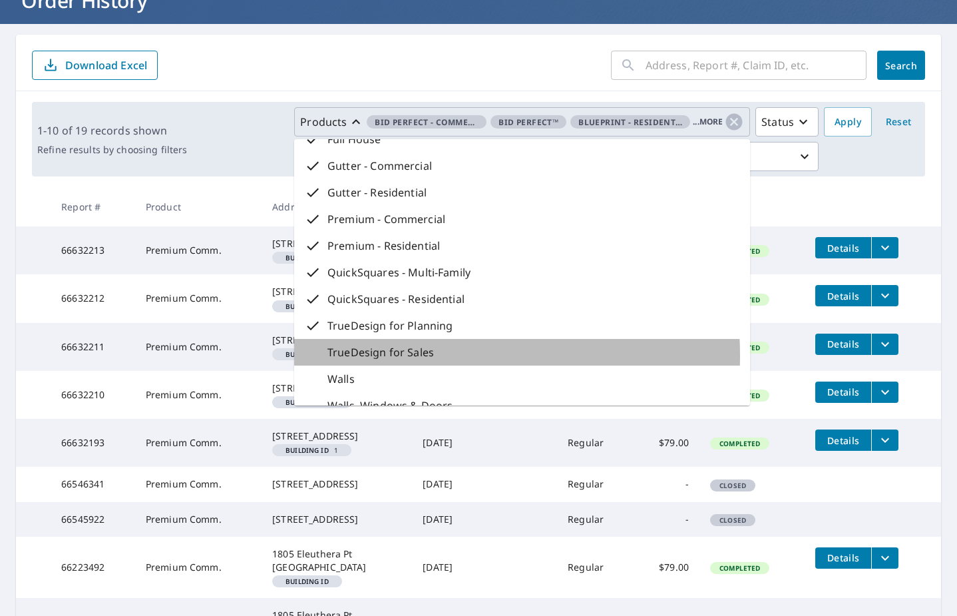
click at [377, 356] on p "TrueDesign for Sales" at bounding box center [381, 352] width 107 height 16
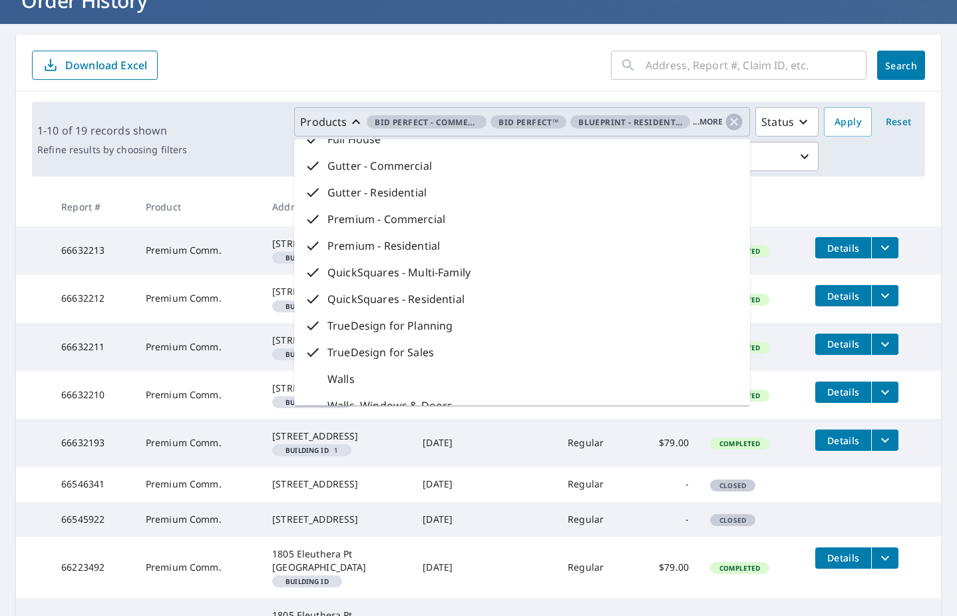
click at [370, 375] on div "Walls" at bounding box center [522, 378] width 456 height 27
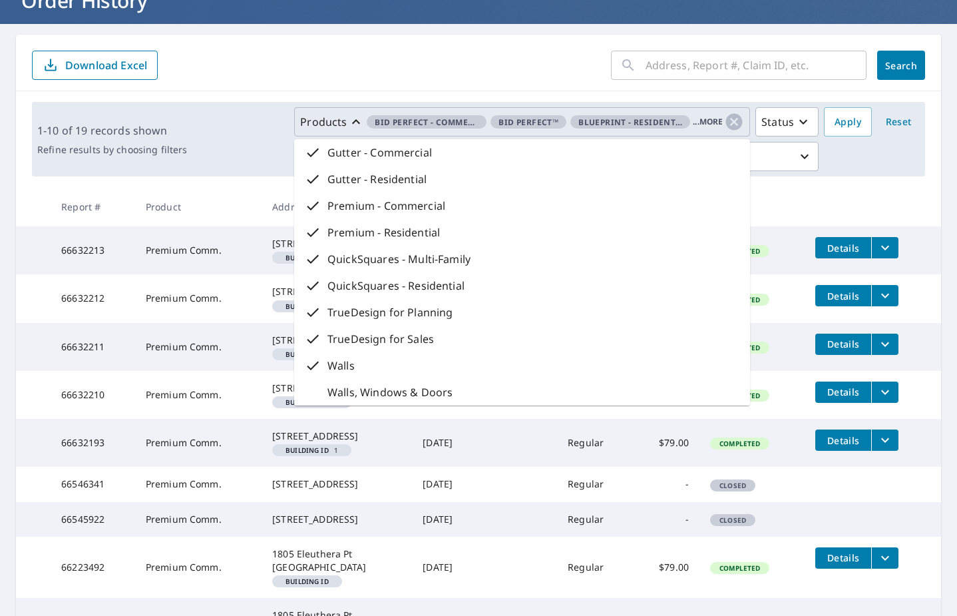
click at [370, 393] on p "Walls, Windows & Doors" at bounding box center [390, 392] width 125 height 16
click at [824, 121] on button "Apply" at bounding box center [848, 121] width 48 height 29
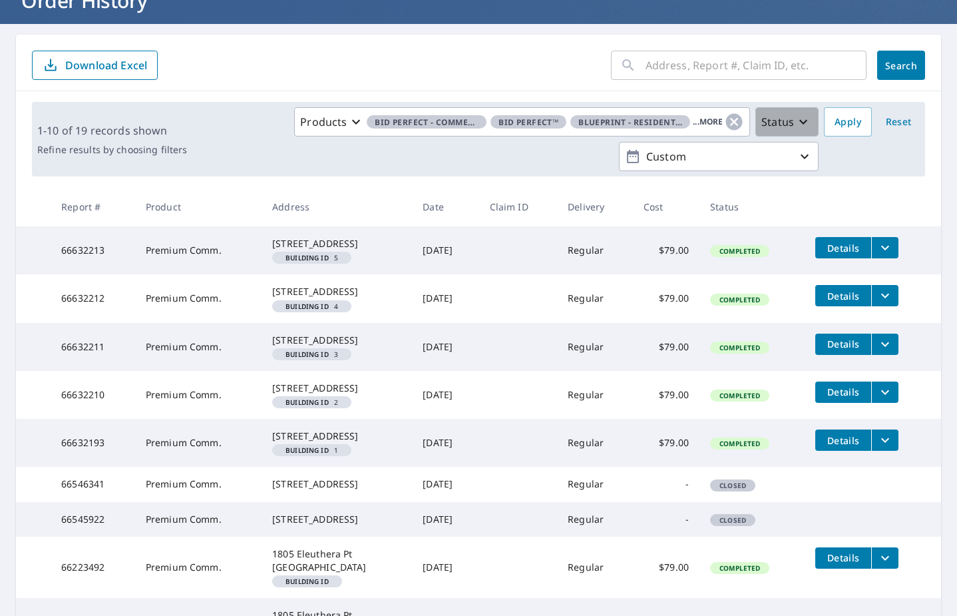
click at [785, 121] on div "Status" at bounding box center [787, 122] width 50 height 16
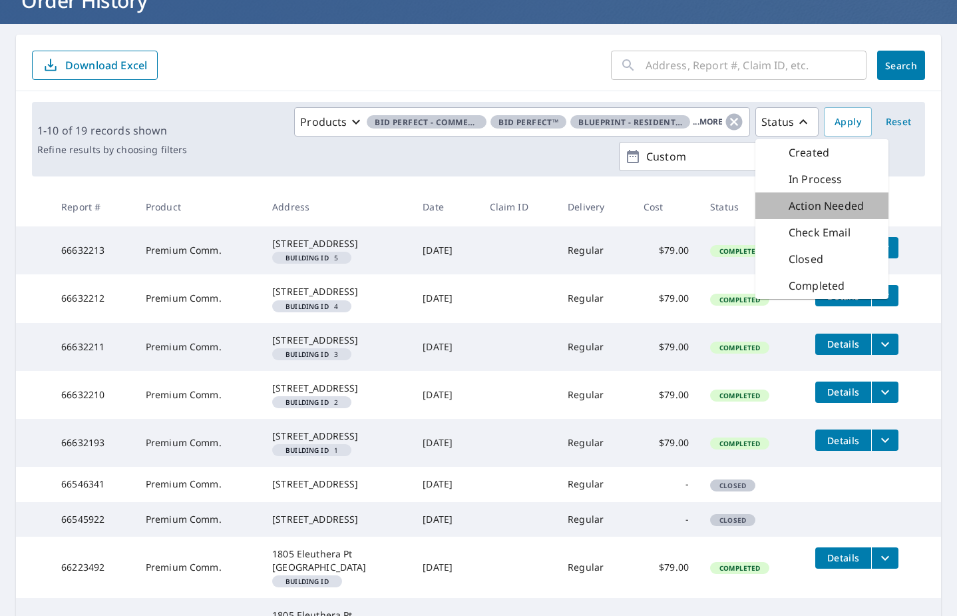
click at [775, 203] on div "Action Needed" at bounding box center [815, 206] width 98 height 16
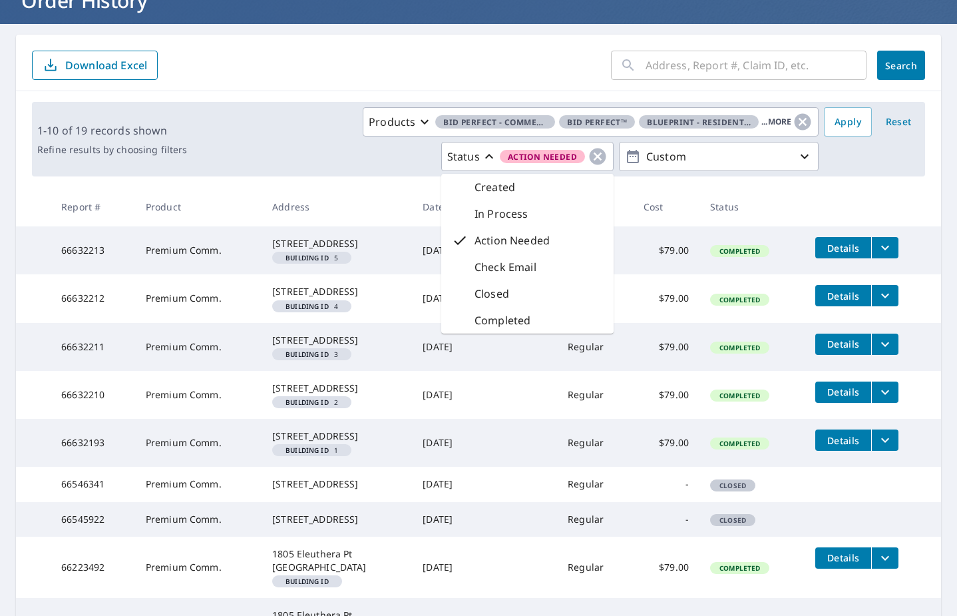
click at [775, 203] on th "Status" at bounding box center [752, 206] width 105 height 39
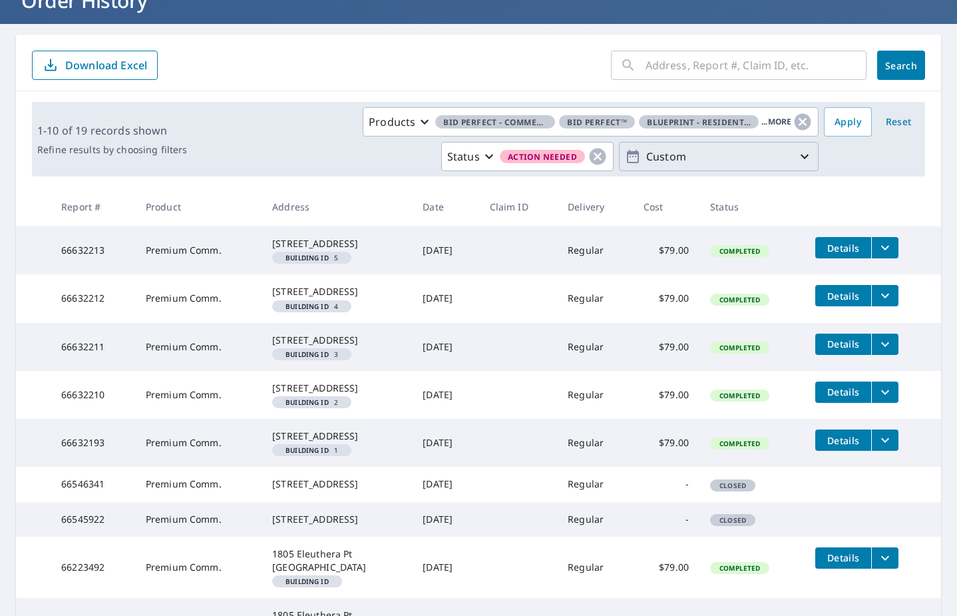
click at [759, 160] on p "Custom" at bounding box center [719, 156] width 156 height 23
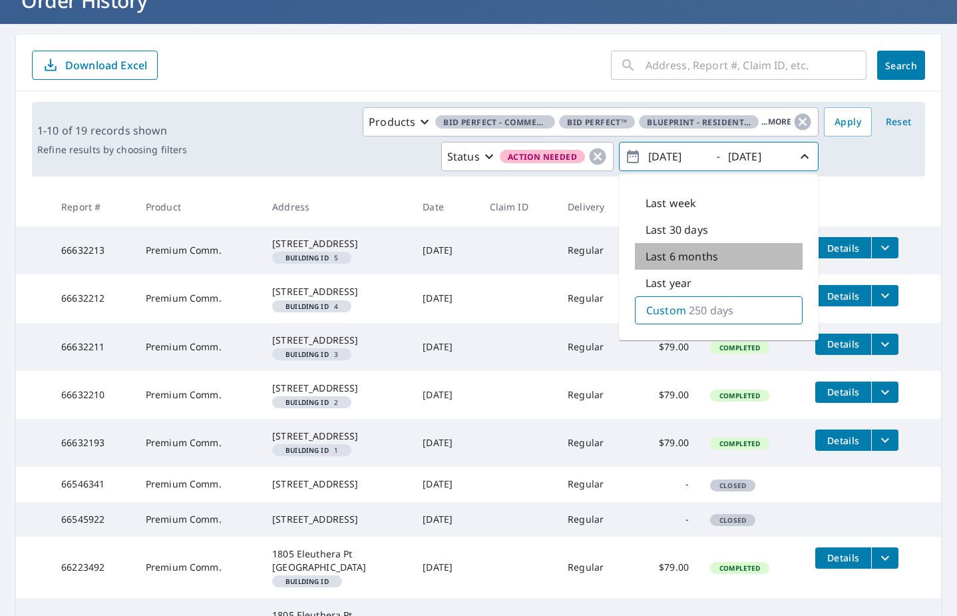
click at [702, 255] on p "Last 6 months" at bounding box center [682, 256] width 73 height 16
type input "2025/03/08"
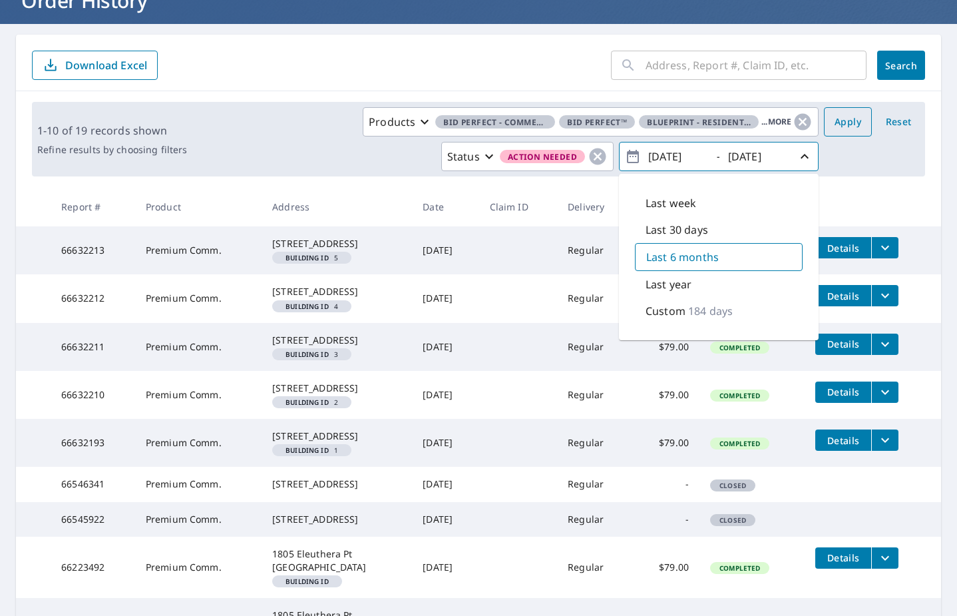
click at [835, 132] on button "Apply" at bounding box center [848, 121] width 48 height 29
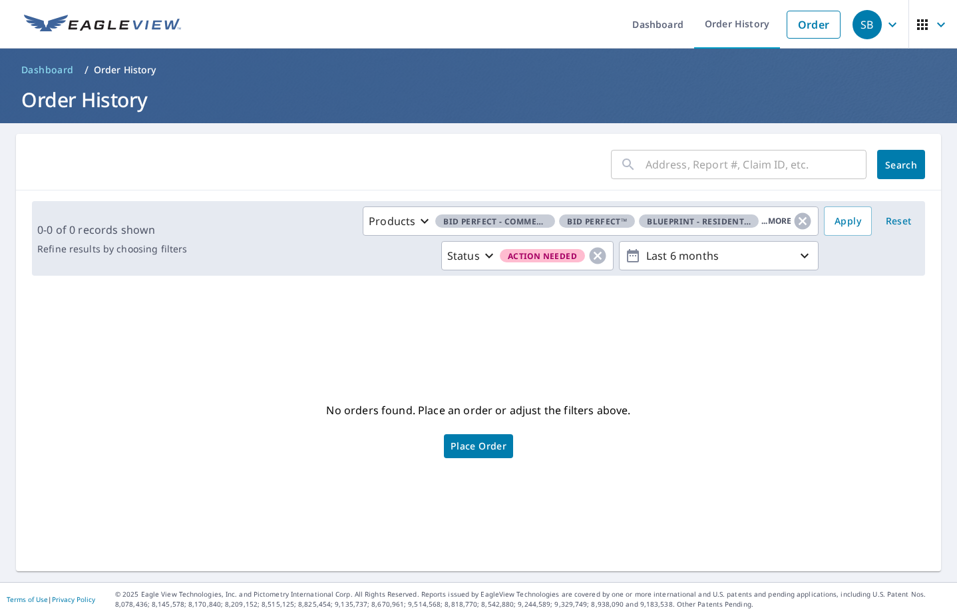
click at [47, 68] on span "Dashboard" at bounding box center [47, 69] width 53 height 13
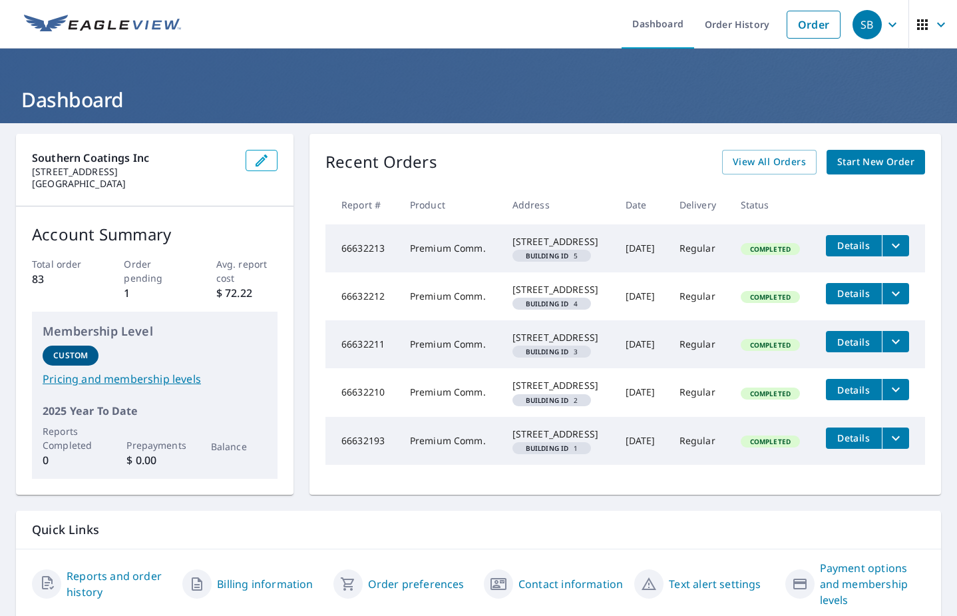
click at [885, 27] on icon "button" at bounding box center [893, 25] width 16 height 16
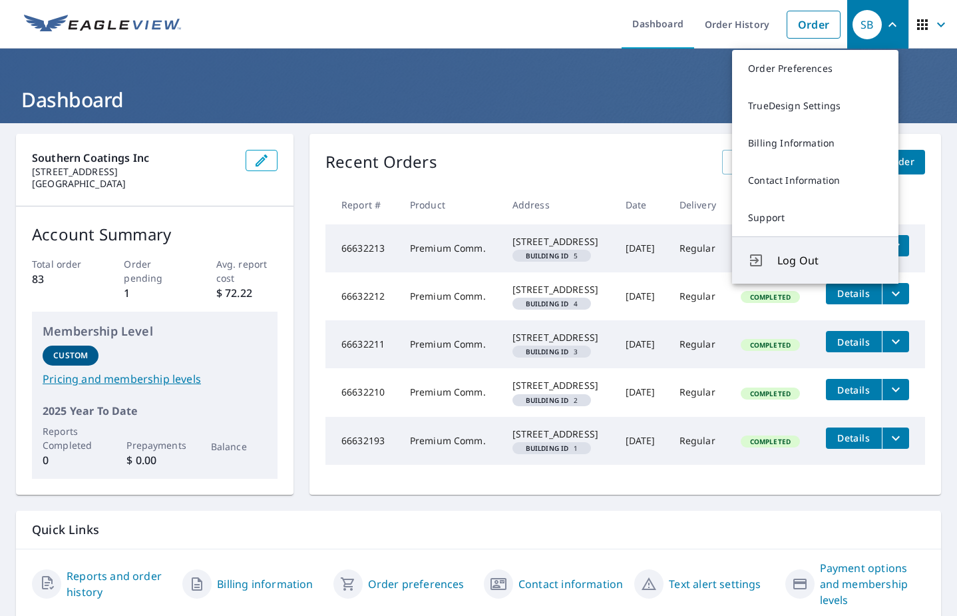
click at [784, 258] on span "Log Out" at bounding box center [830, 260] width 105 height 16
